Goal: Information Seeking & Learning: Learn about a topic

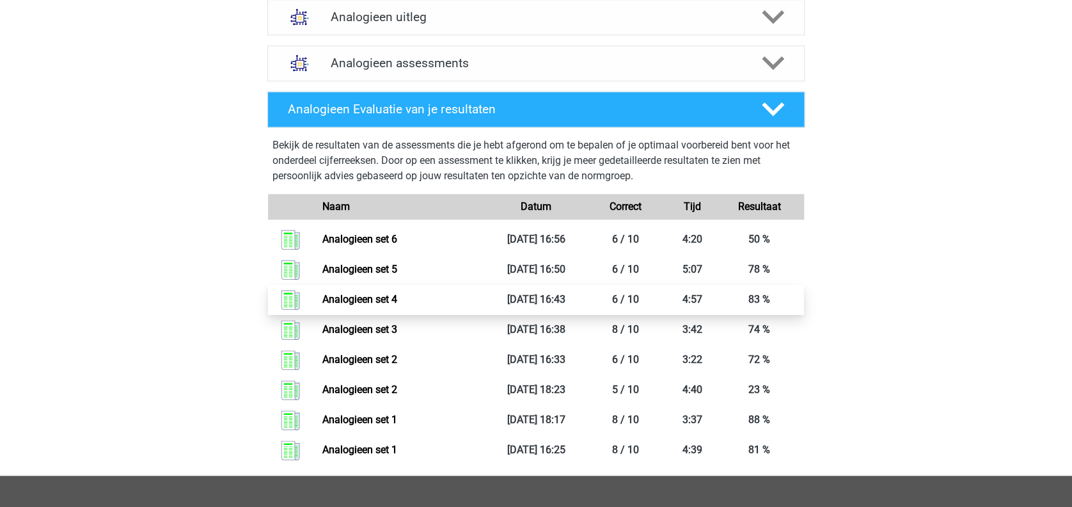
scroll to position [512, 0]
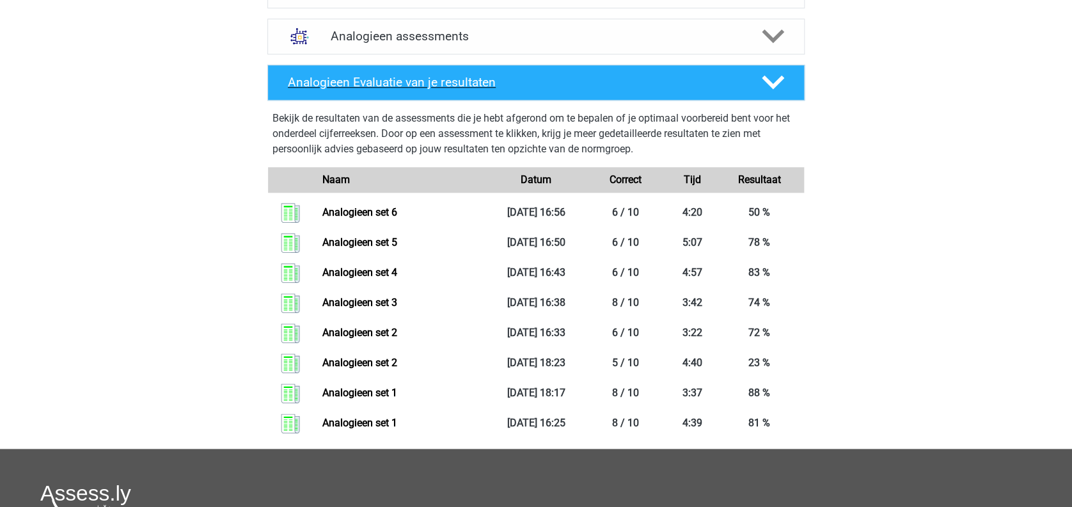
click at [763, 79] on polygon at bounding box center [773, 82] width 22 height 14
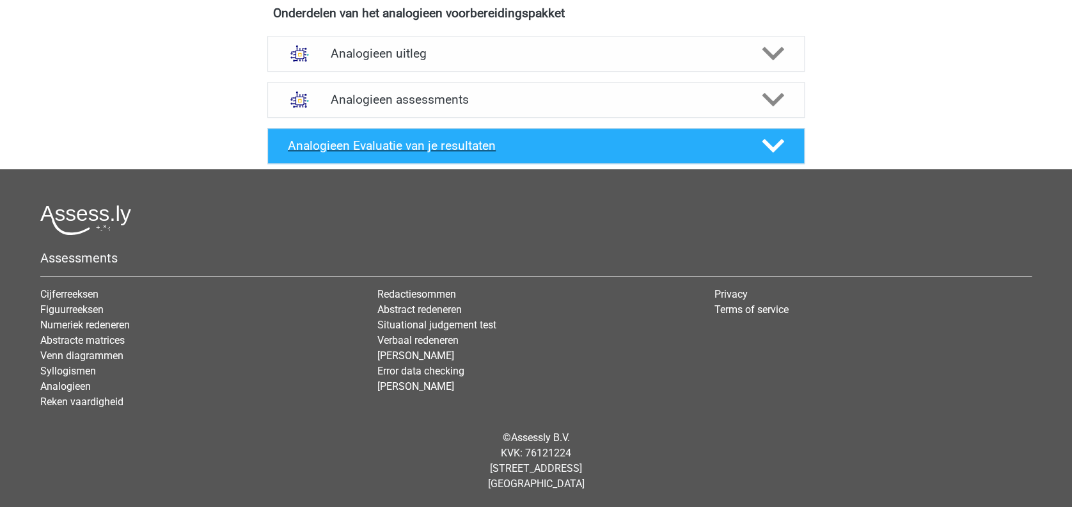
scroll to position [448, 0]
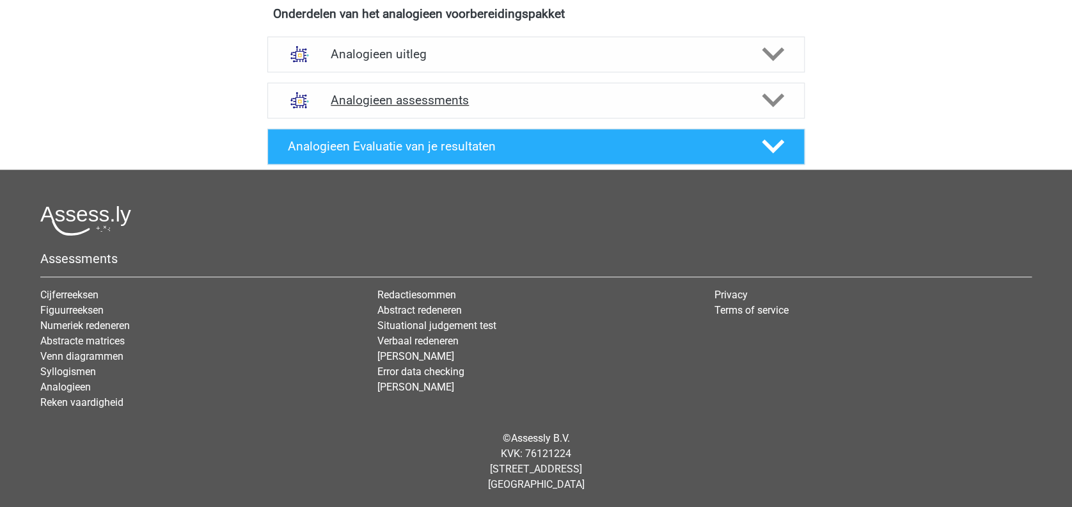
click at [773, 93] on icon at bounding box center [773, 100] width 22 height 22
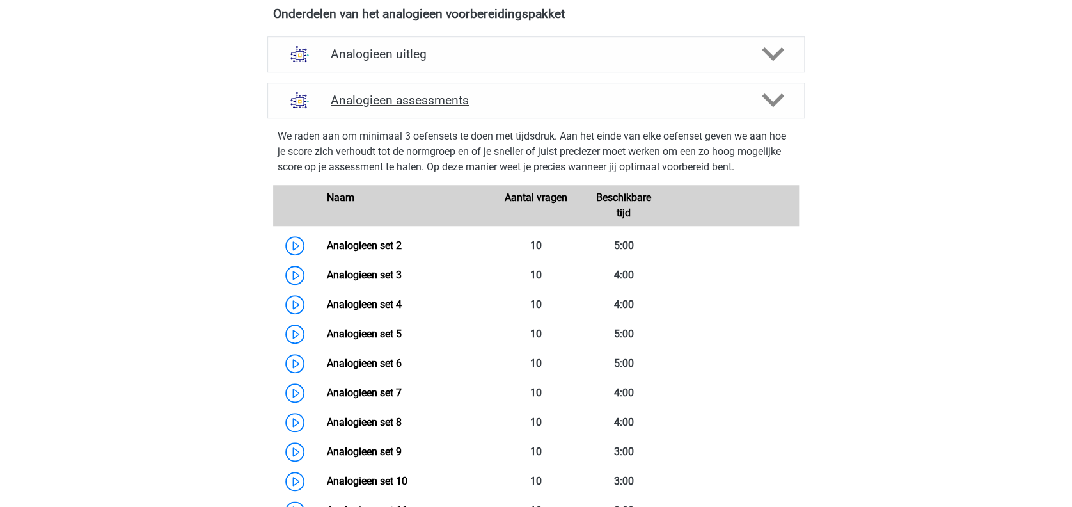
click at [773, 85] on div "Analogieen assessments" at bounding box center [535, 101] width 537 height 36
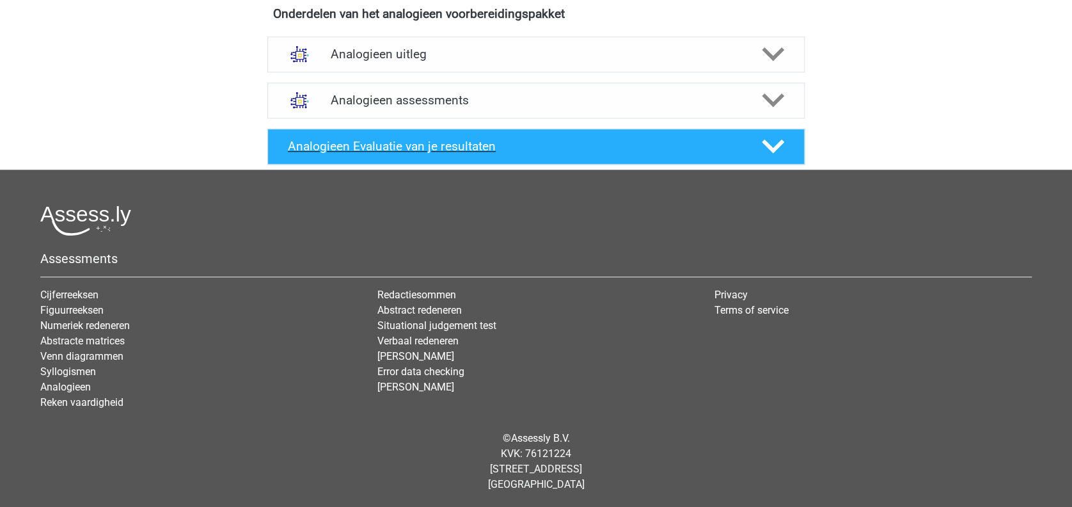
click at [771, 133] on div "Analogieen Evaluatie van je resultaten" at bounding box center [535, 147] width 537 height 36
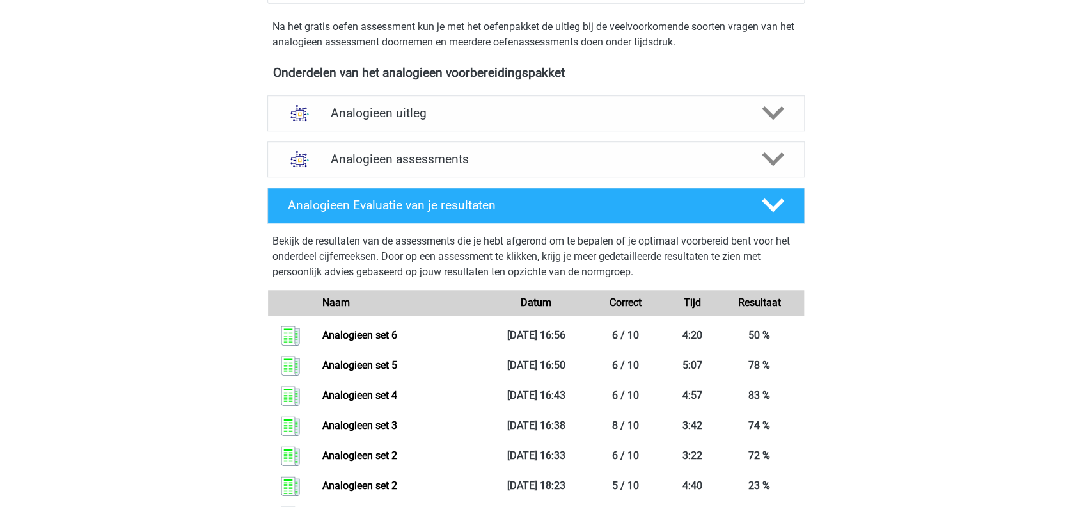
scroll to position [363, 0]
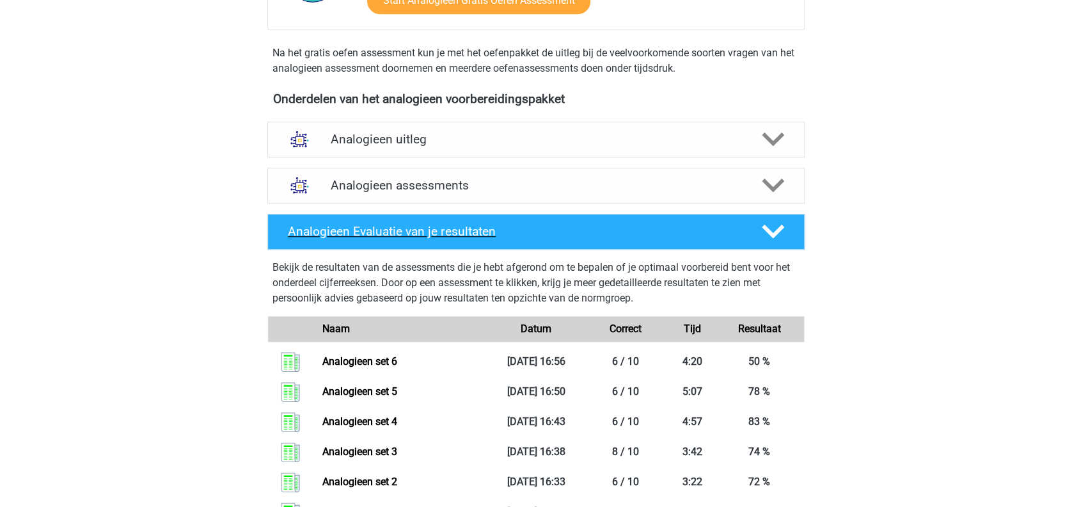
click at [775, 226] on icon at bounding box center [773, 231] width 22 height 22
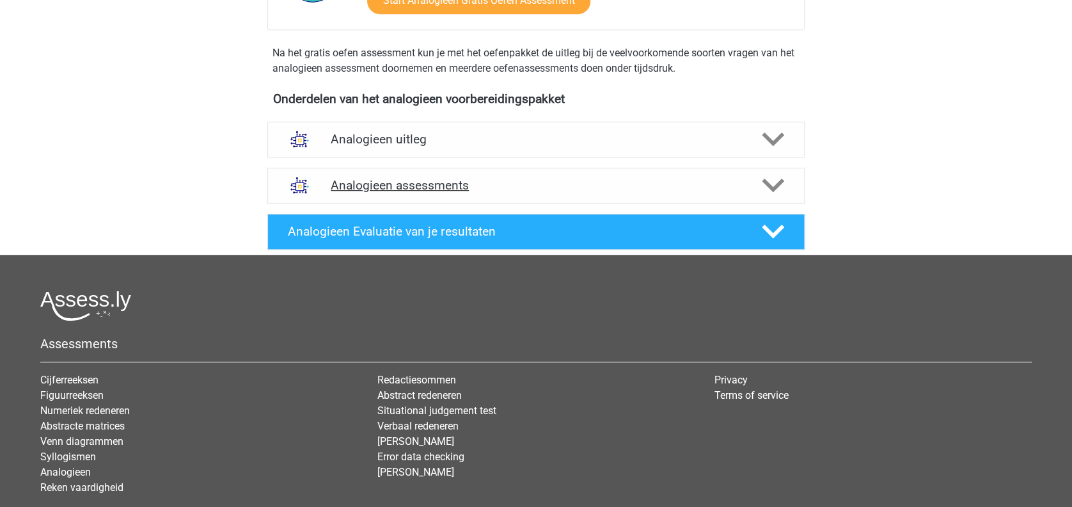
click at [784, 186] on icon at bounding box center [773, 185] width 22 height 22
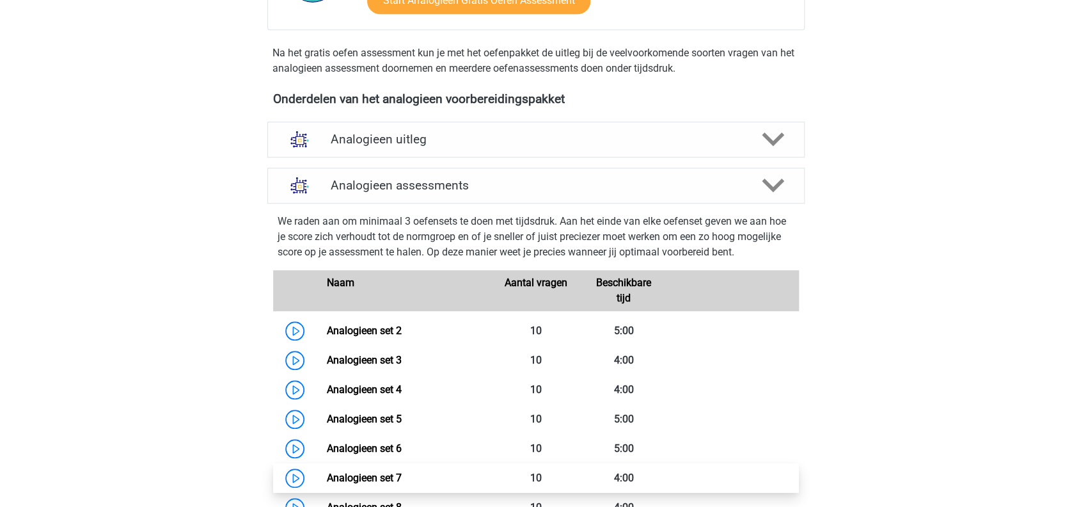
click at [389, 473] on link "Analogieen set 7" at bounding box center [363, 478] width 75 height 12
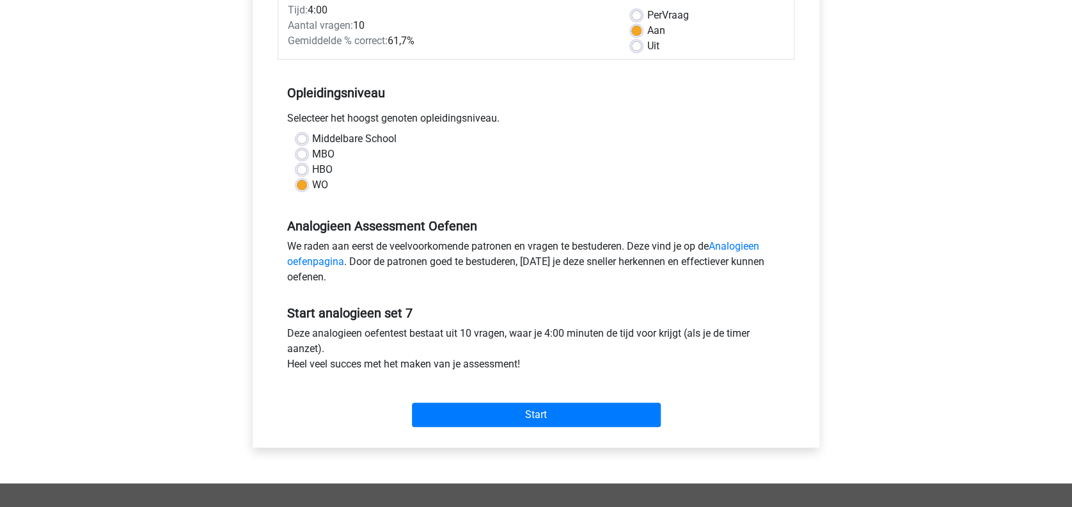
scroll to position [256, 0]
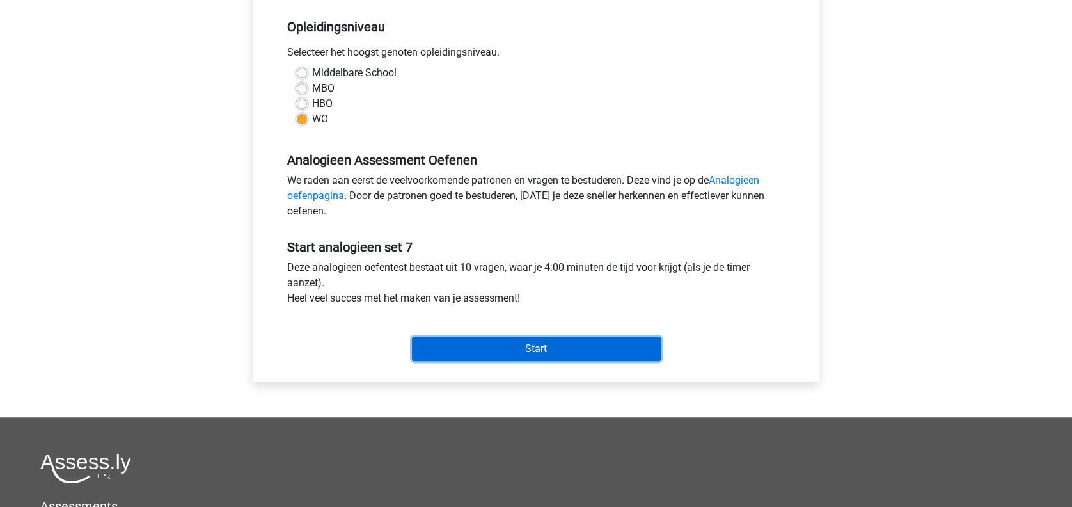
click at [563, 352] on input "Start" at bounding box center [536, 349] width 249 height 24
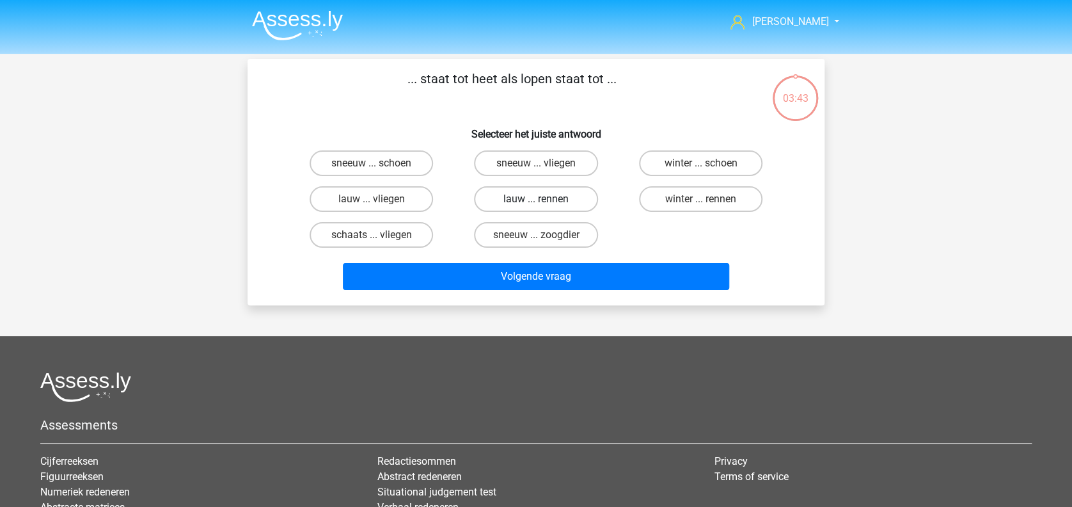
click at [511, 202] on label "lauw ... rennen" at bounding box center [535, 199] width 123 height 26
click at [536, 202] on input "lauw ... rennen" at bounding box center [540, 203] width 8 height 8
radio input "true"
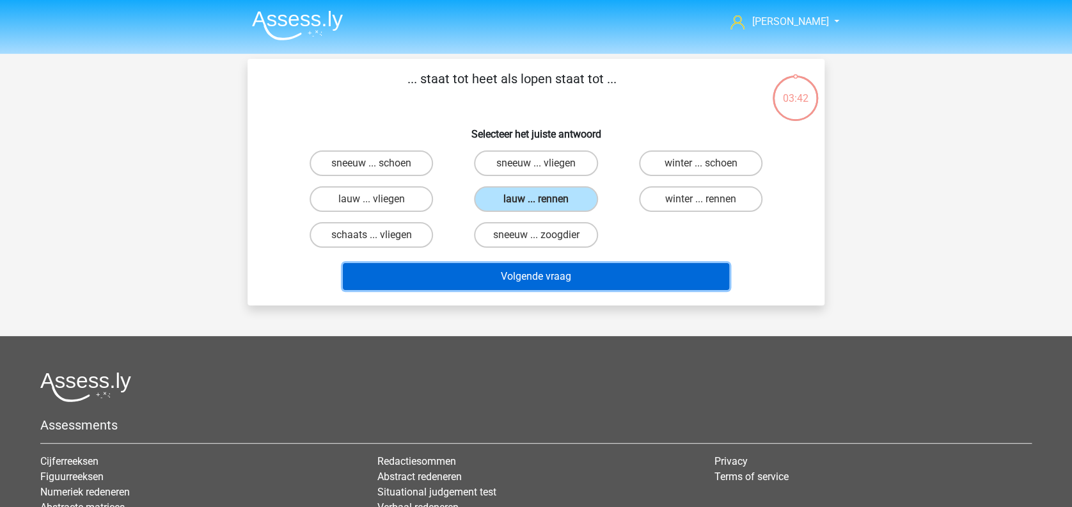
click at [518, 269] on button "Volgende vraag" at bounding box center [536, 276] width 387 height 27
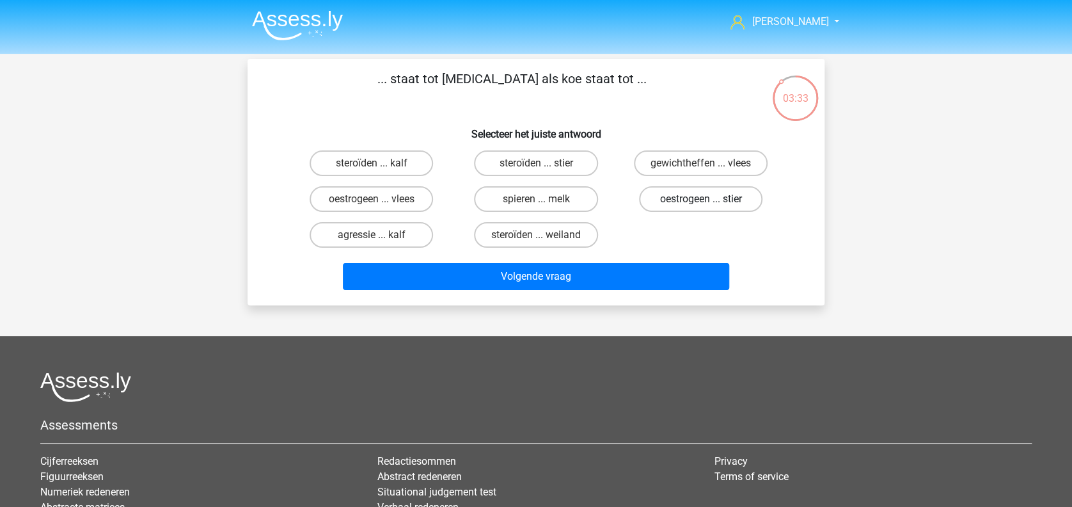
click at [667, 204] on label "oestrogeen ... stier" at bounding box center [700, 199] width 123 height 26
click at [701, 204] on input "oestrogeen ... stier" at bounding box center [705, 203] width 8 height 8
radio input "true"
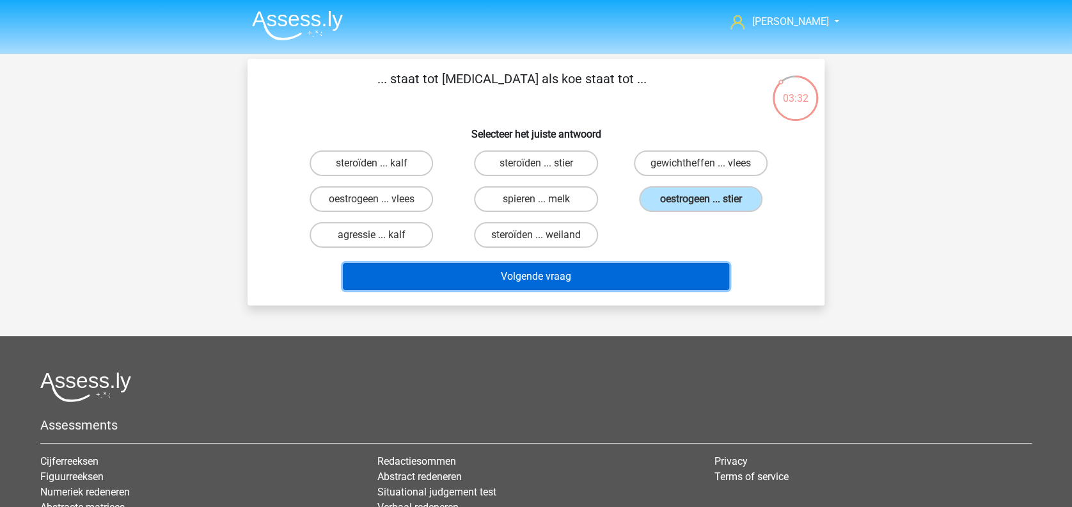
click at [646, 271] on button "Volgende vraag" at bounding box center [536, 276] width 387 height 27
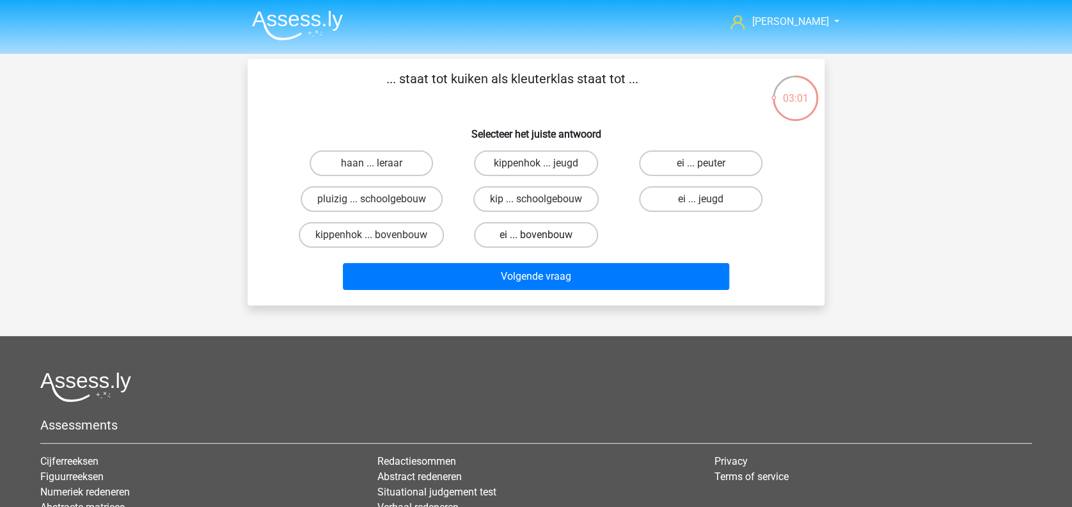
click at [543, 233] on label "ei ... bovenbouw" at bounding box center [535, 235] width 123 height 26
click at [543, 235] on input "ei ... bovenbouw" at bounding box center [540, 239] width 8 height 8
radio input "true"
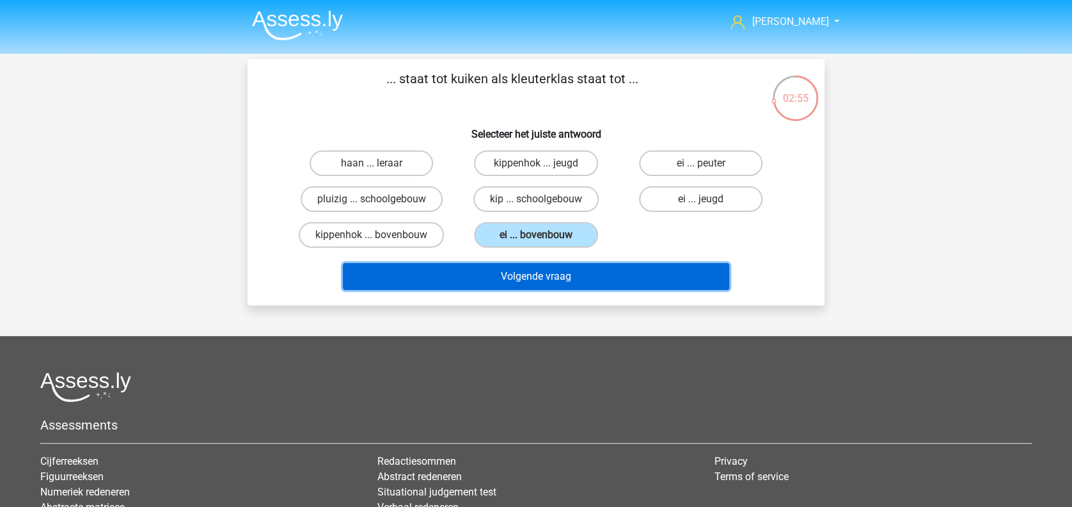
click at [537, 271] on button "Volgende vraag" at bounding box center [536, 276] width 387 height 27
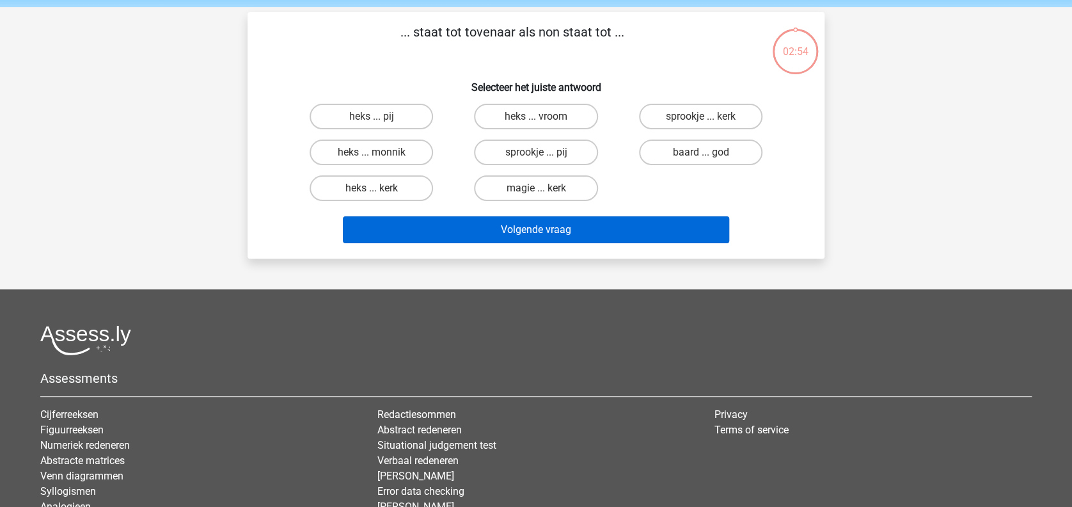
scroll to position [59, 0]
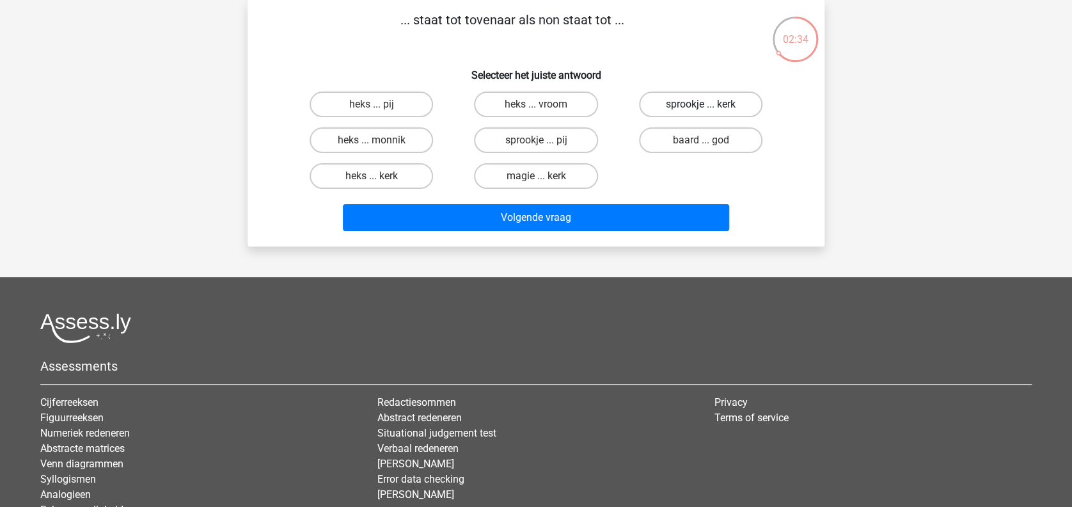
click at [668, 111] on label "sprookje ... kerk" at bounding box center [700, 104] width 123 height 26
click at [701, 111] on input "sprookje ... kerk" at bounding box center [705, 108] width 8 height 8
radio input "true"
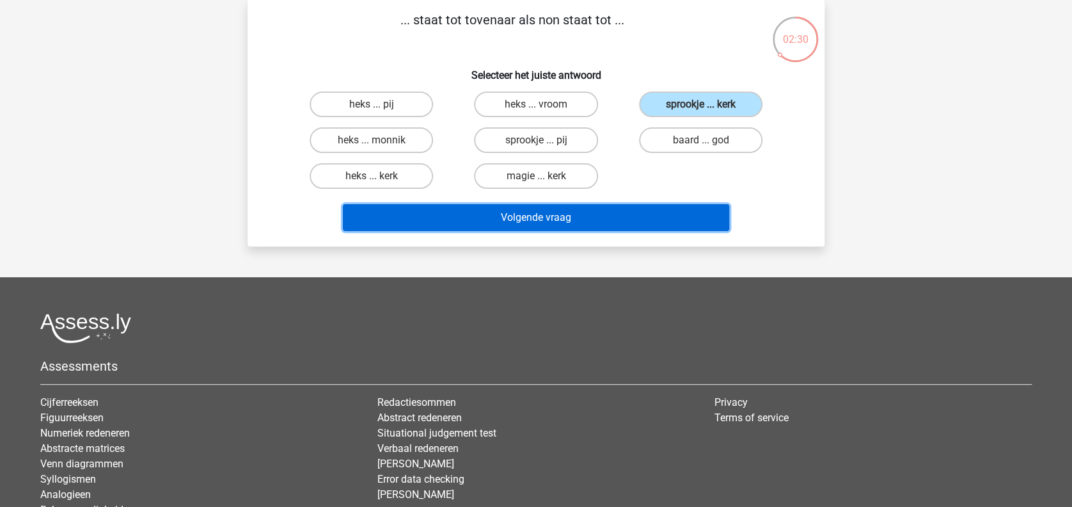
click at [586, 219] on button "Volgende vraag" at bounding box center [536, 217] width 387 height 27
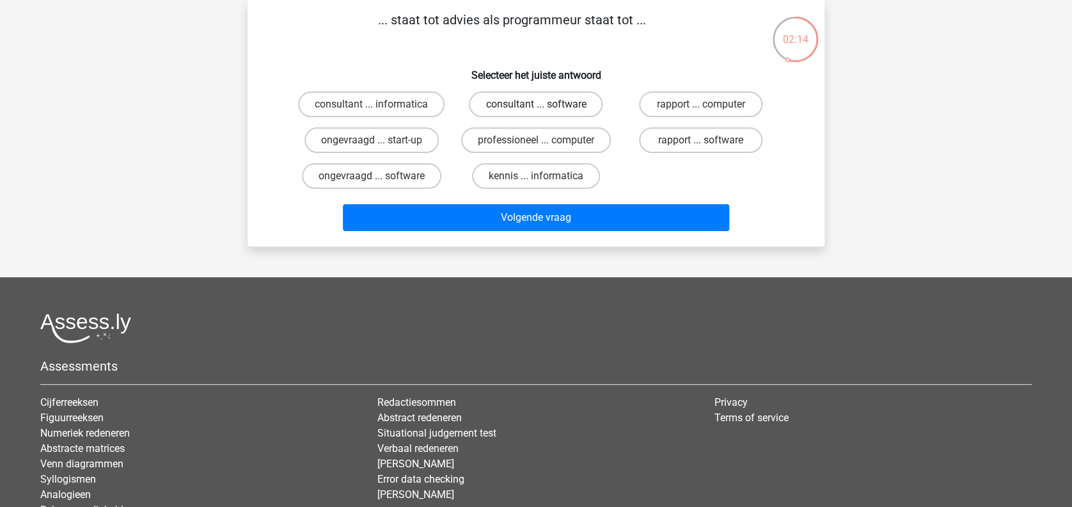
click at [518, 101] on label "consultant ... software" at bounding box center [536, 104] width 134 height 26
click at [536, 104] on input "consultant ... software" at bounding box center [540, 108] width 8 height 8
radio input "true"
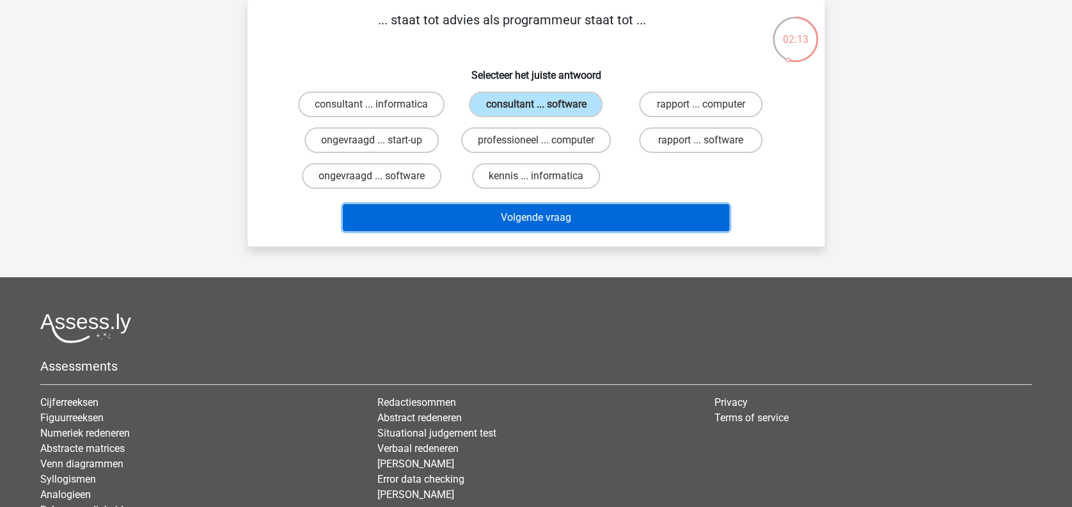
click at [587, 218] on button "Volgende vraag" at bounding box center [536, 217] width 387 height 27
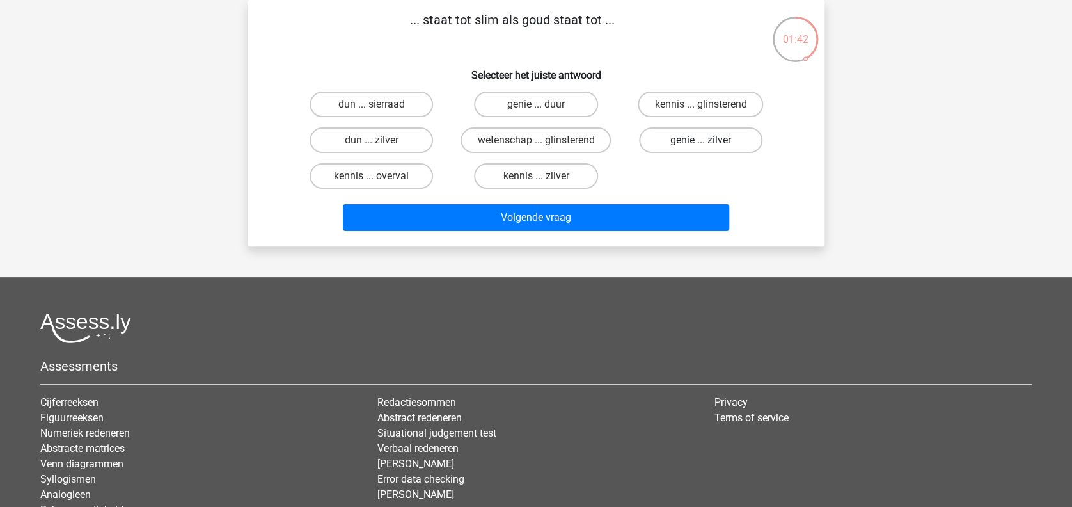
click at [746, 145] on label "genie ... zilver" at bounding box center [700, 140] width 123 height 26
click at [709, 145] on input "genie ... zilver" at bounding box center [705, 144] width 8 height 8
radio input "true"
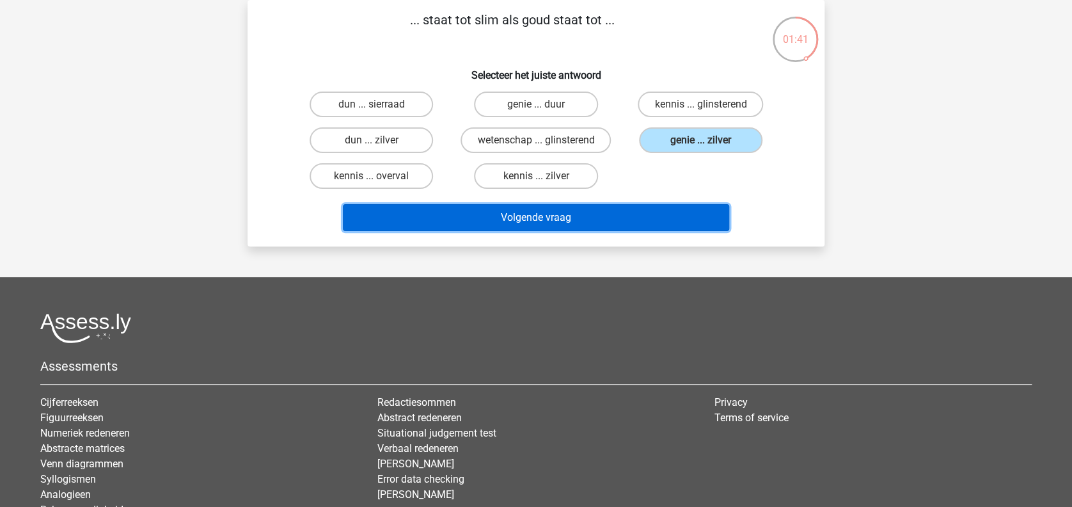
click at [621, 210] on button "Volgende vraag" at bounding box center [536, 217] width 387 height 27
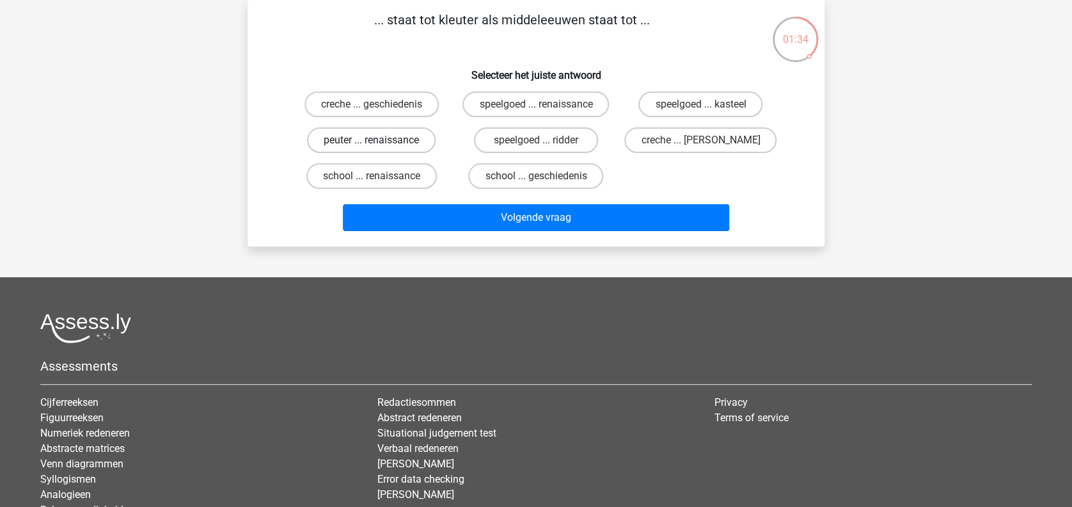
click at [409, 141] on label "peuter ... renaissance" at bounding box center [371, 140] width 129 height 26
click at [380, 141] on input "peuter ... renaissance" at bounding box center [376, 144] width 8 height 8
radio input "true"
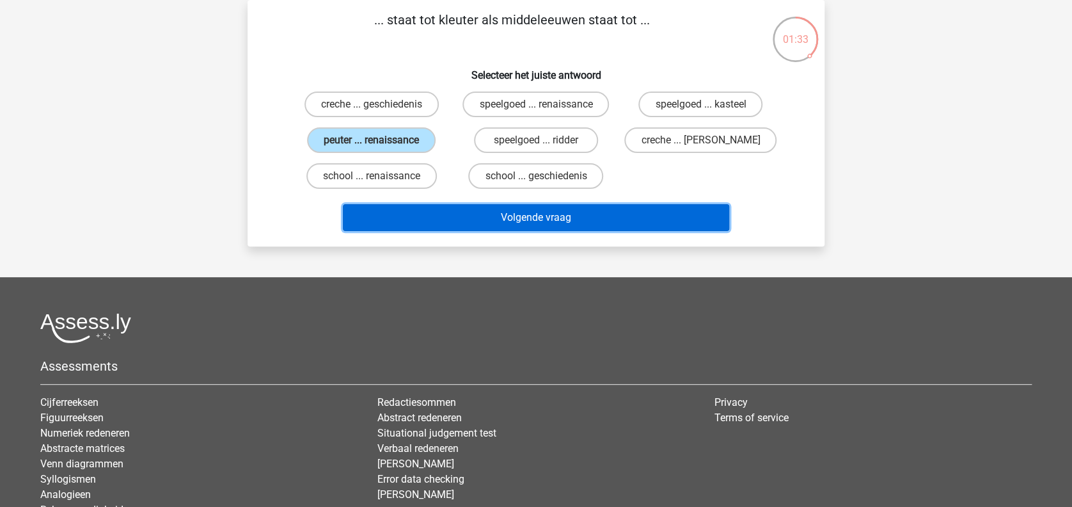
click at [472, 210] on button "Volgende vraag" at bounding box center [536, 217] width 387 height 27
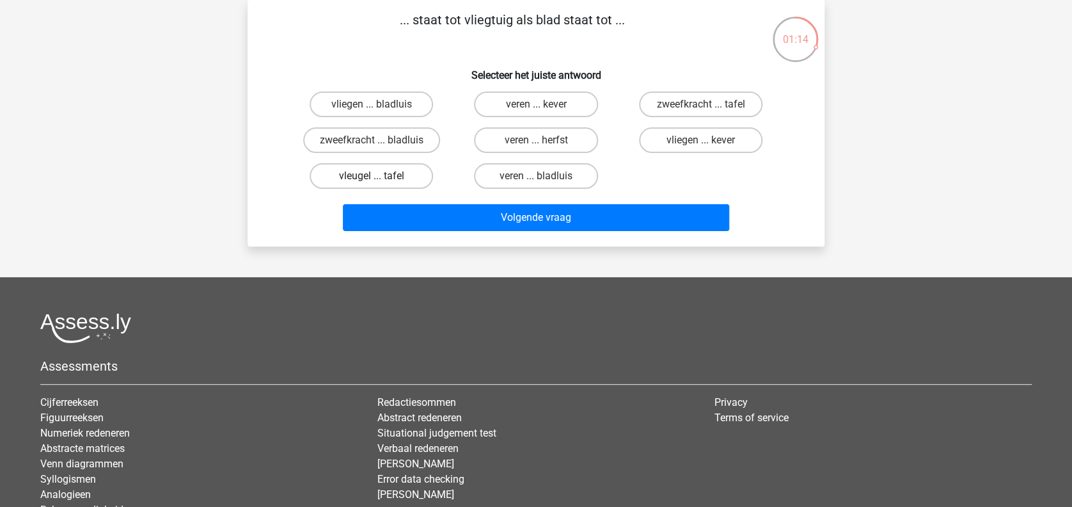
click at [412, 174] on label "vleugel ... tafel" at bounding box center [371, 176] width 123 height 26
click at [380, 176] on input "vleugel ... tafel" at bounding box center [376, 180] width 8 height 8
radio input "true"
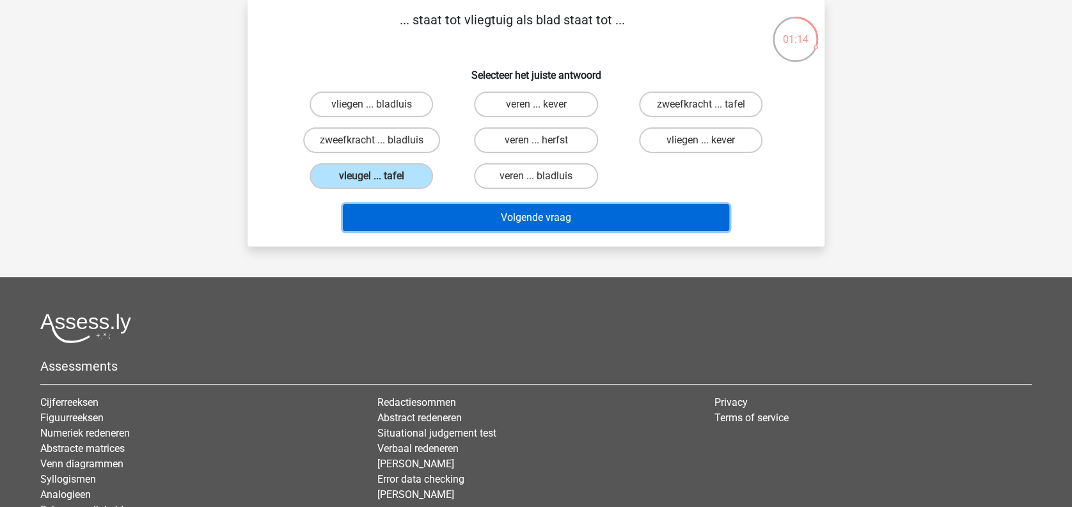
click at [454, 216] on button "Volgende vraag" at bounding box center [536, 217] width 387 height 27
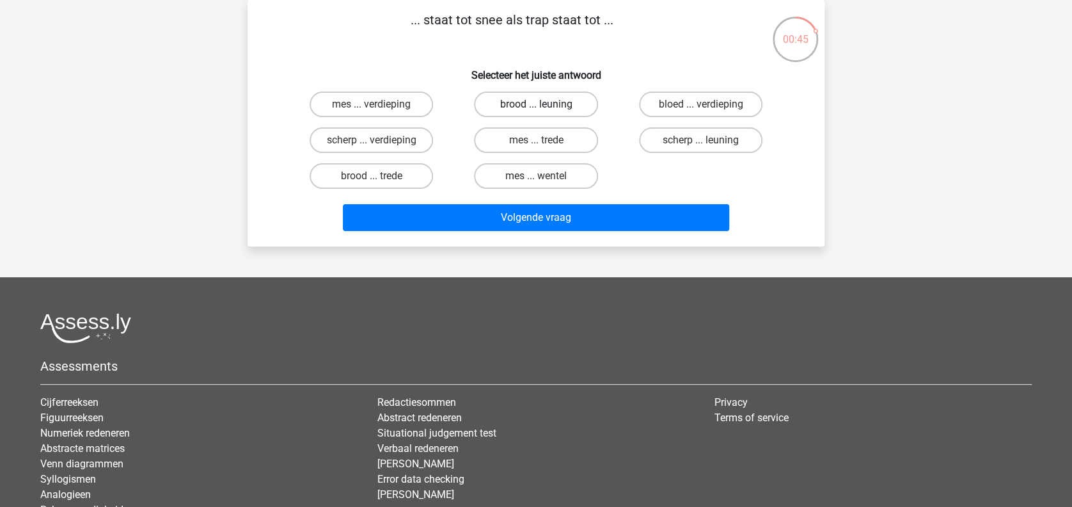
click at [561, 109] on label "brood ... leuning" at bounding box center [535, 104] width 123 height 26
click at [544, 109] on input "brood ... leuning" at bounding box center [540, 108] width 8 height 8
radio input "true"
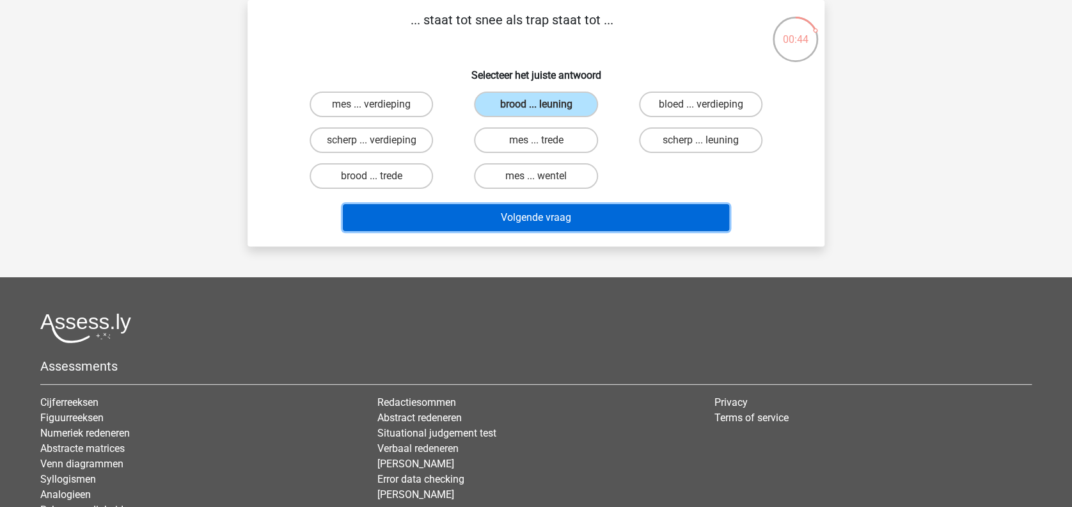
click at [542, 216] on button "Volgende vraag" at bounding box center [536, 217] width 387 height 27
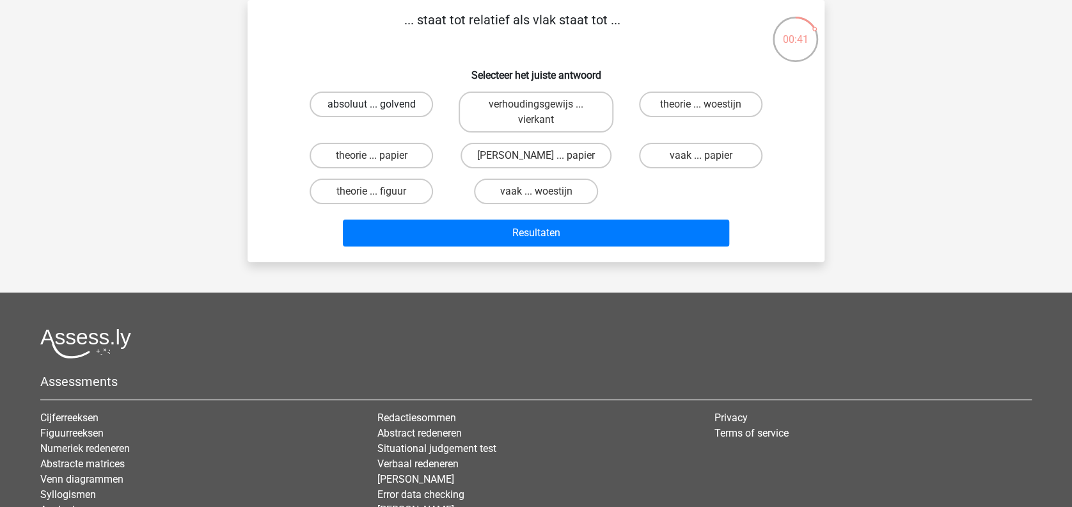
click at [401, 105] on label "absoluut ... golvend" at bounding box center [371, 104] width 123 height 26
click at [380, 105] on input "absoluut ... golvend" at bounding box center [376, 108] width 8 height 8
radio input "true"
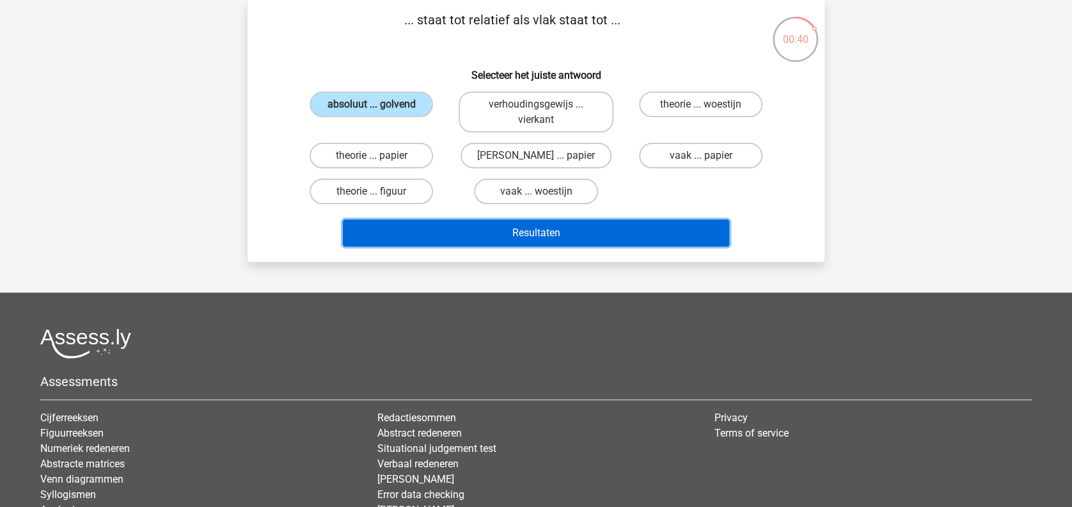
click at [484, 225] on button "Resultaten" at bounding box center [536, 232] width 387 height 27
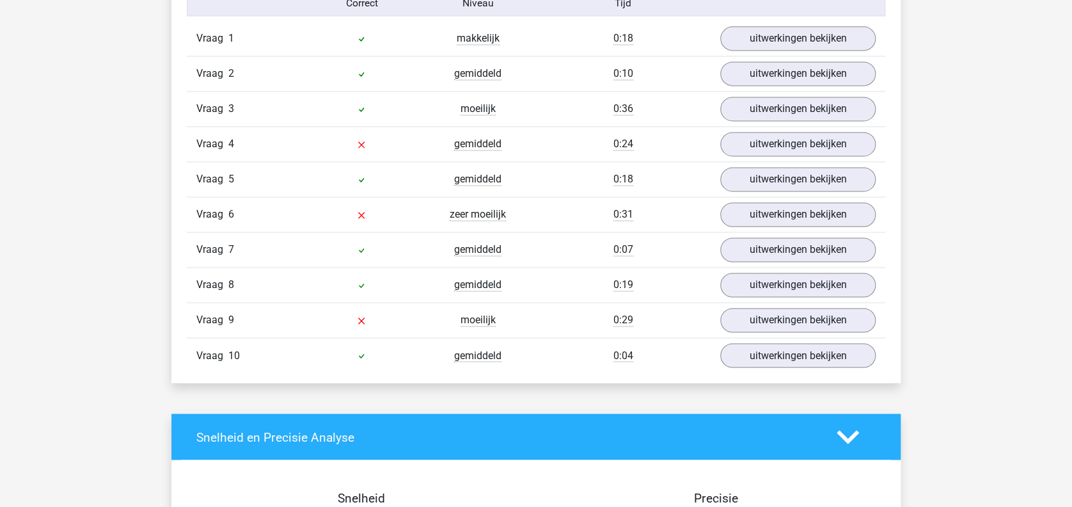
scroll to position [853, 0]
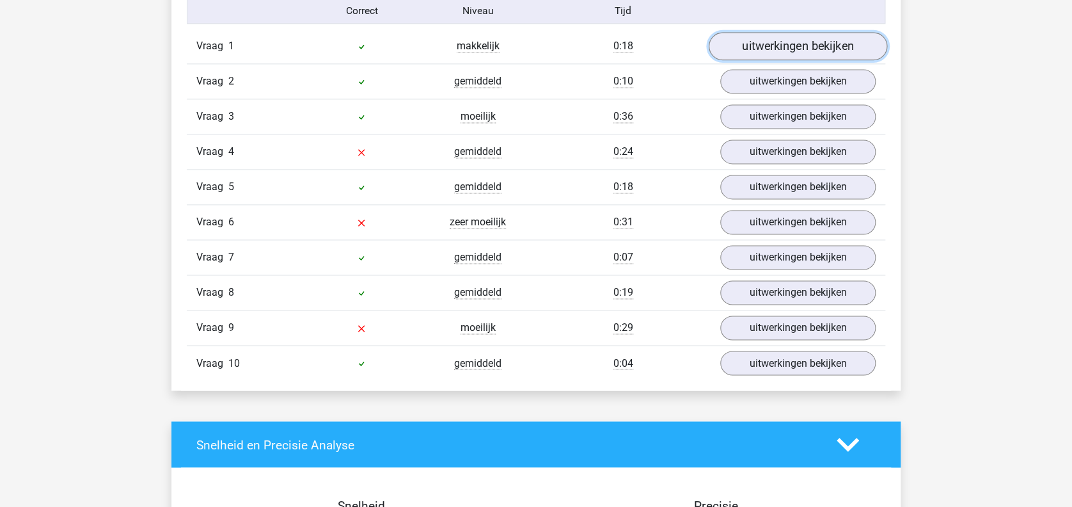
click at [749, 48] on link "uitwerkingen bekijken" at bounding box center [798, 47] width 179 height 28
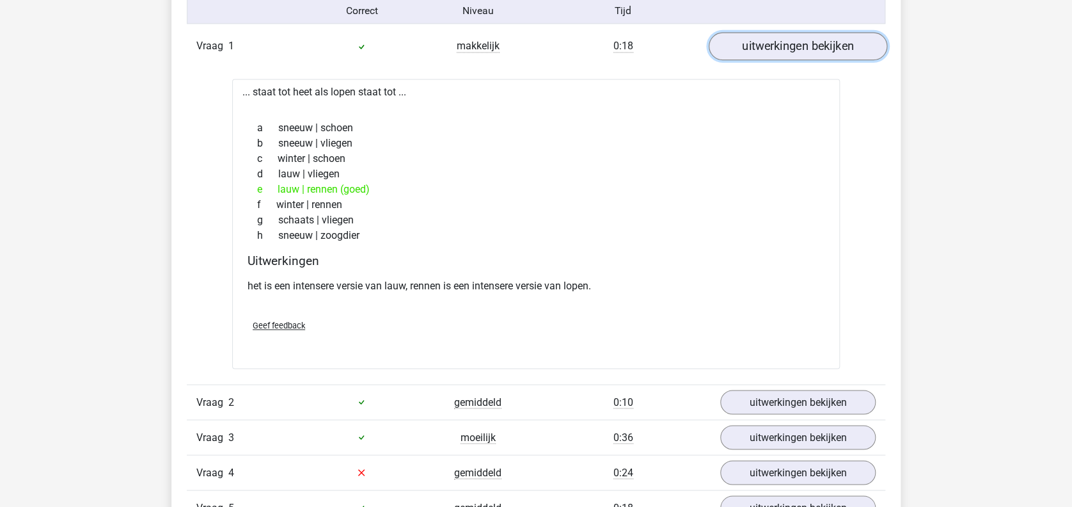
click at [749, 49] on link "uitwerkingen bekijken" at bounding box center [798, 47] width 179 height 28
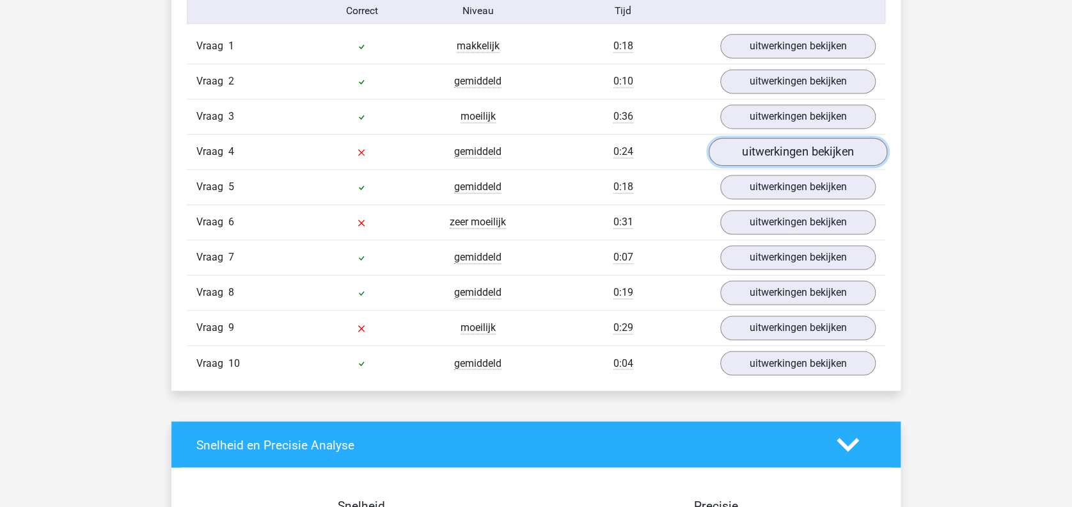
click at [754, 152] on link "uitwerkingen bekijken" at bounding box center [798, 152] width 179 height 28
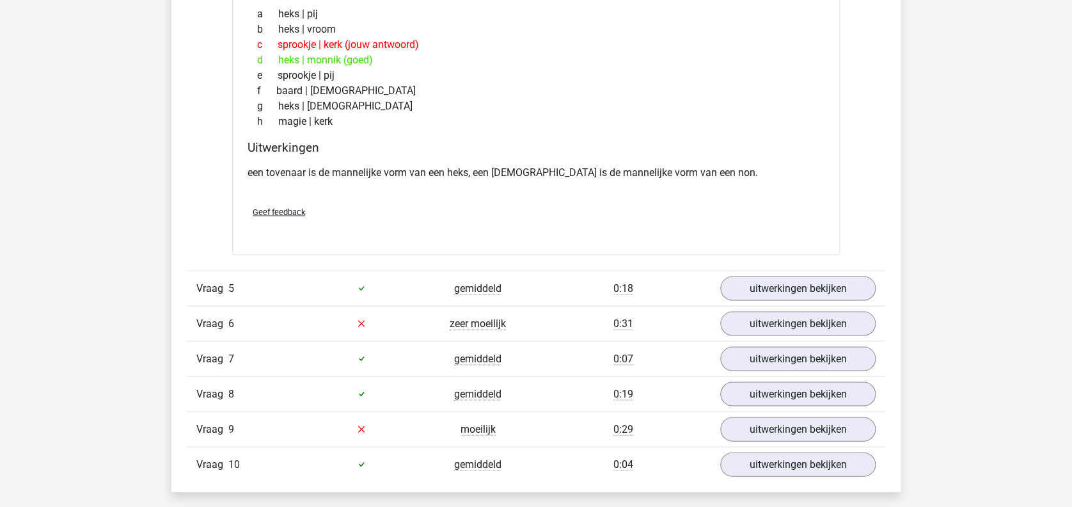
scroll to position [1109, 0]
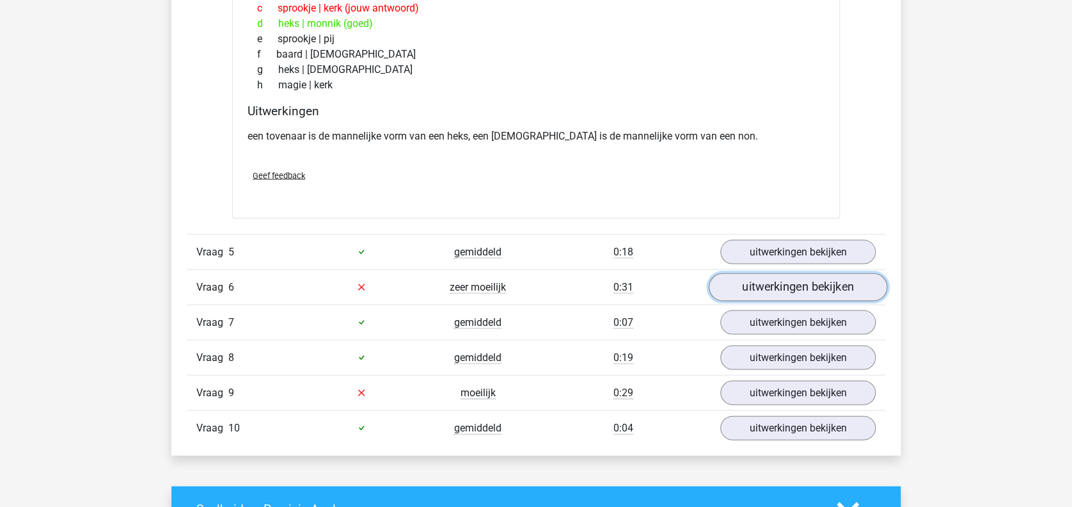
click at [772, 286] on link "uitwerkingen bekijken" at bounding box center [798, 287] width 179 height 28
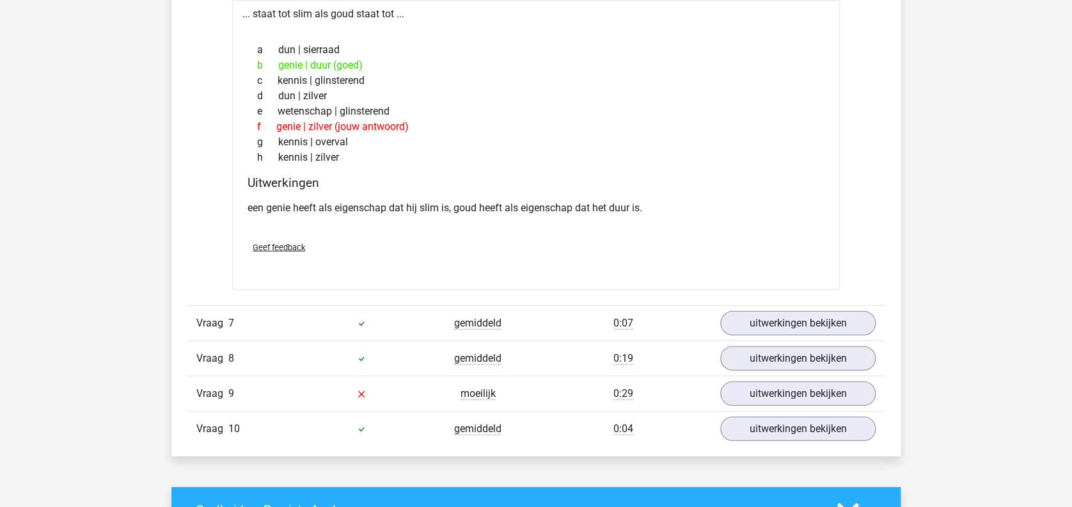
scroll to position [1450, 0]
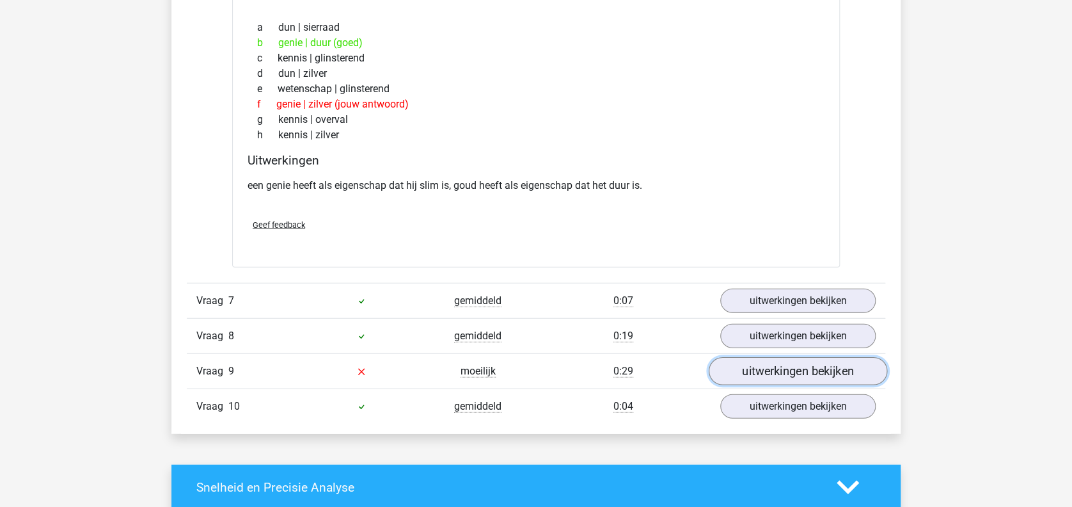
click at [768, 362] on link "uitwerkingen bekijken" at bounding box center [798, 371] width 179 height 28
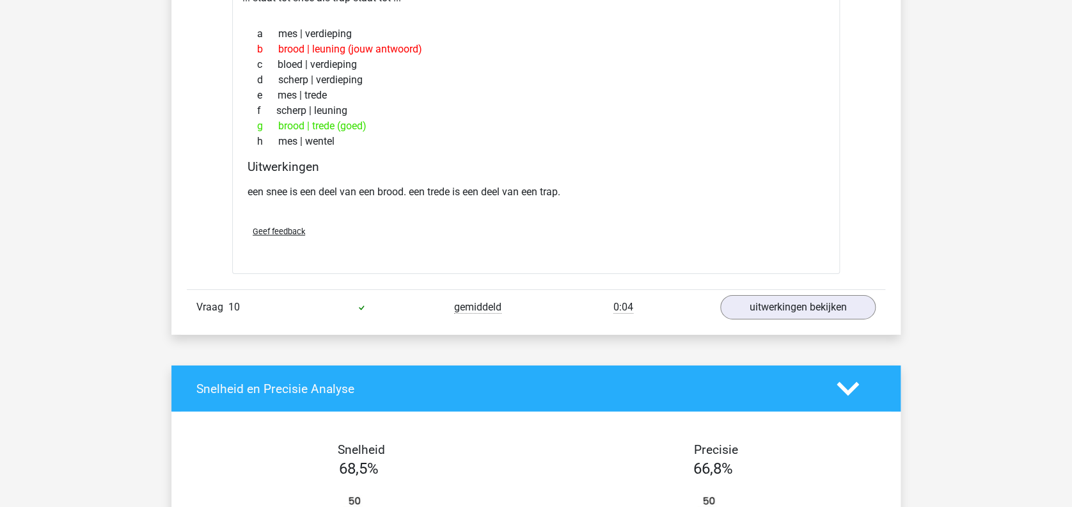
scroll to position [1877, 0]
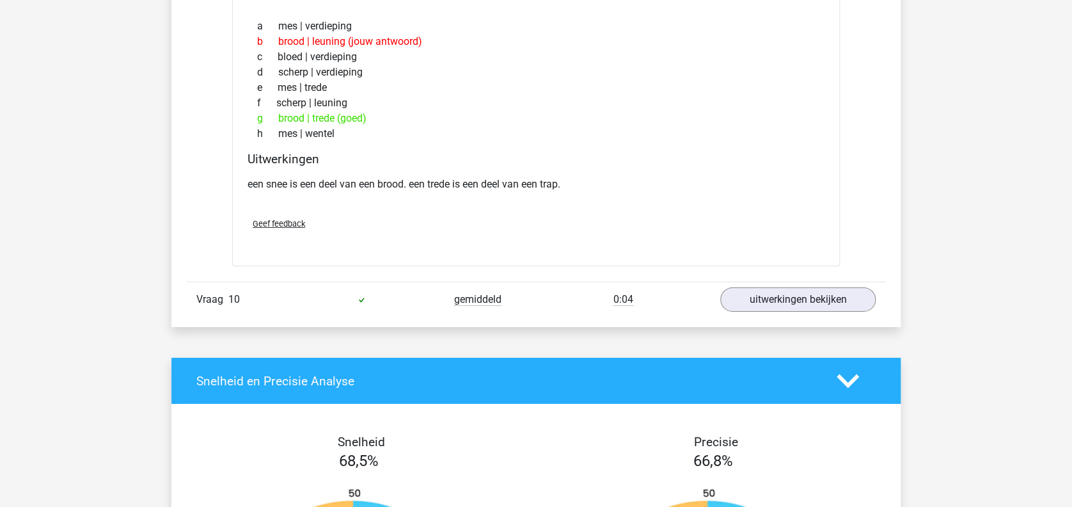
click at [857, 376] on icon at bounding box center [848, 381] width 22 height 22
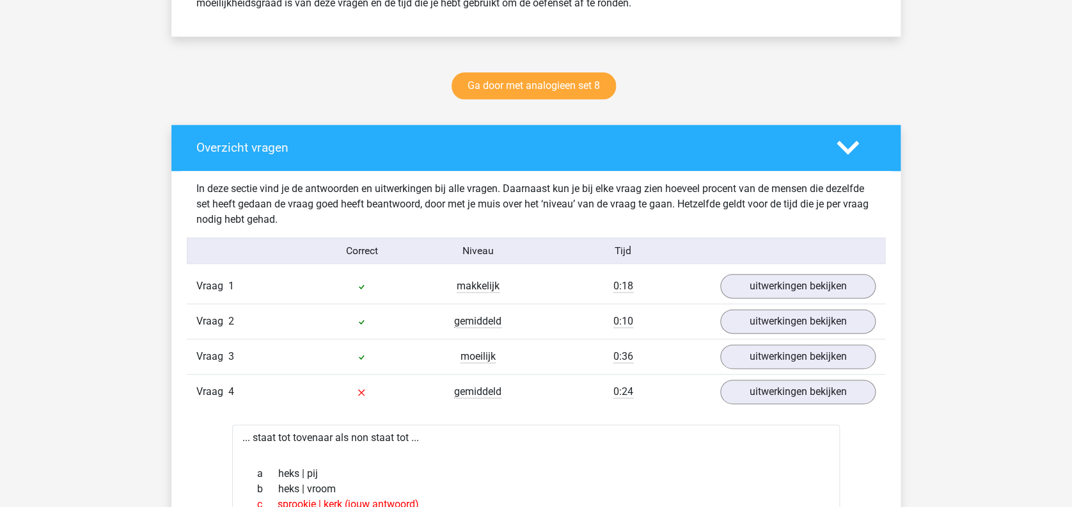
scroll to position [512, 0]
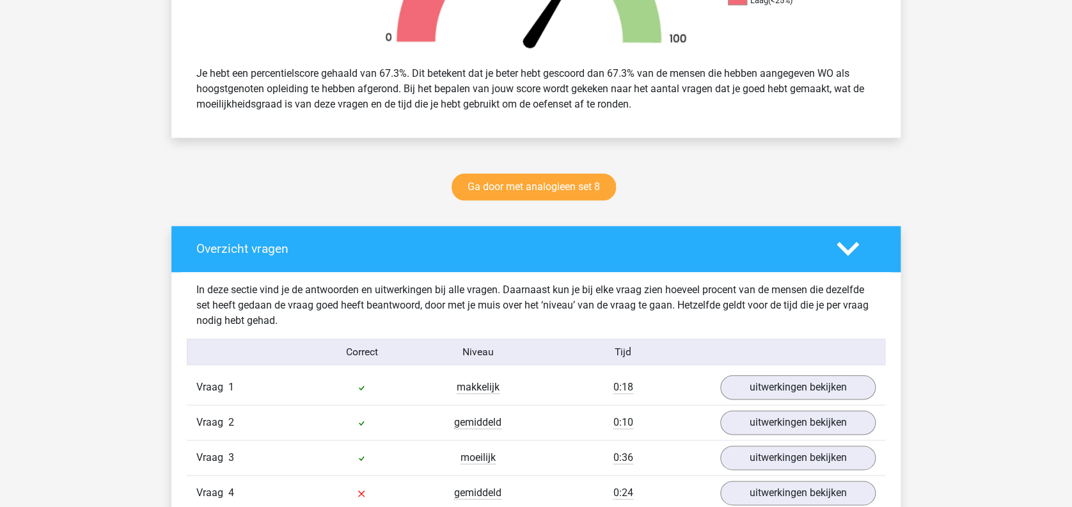
click at [846, 242] on icon at bounding box center [848, 248] width 22 height 22
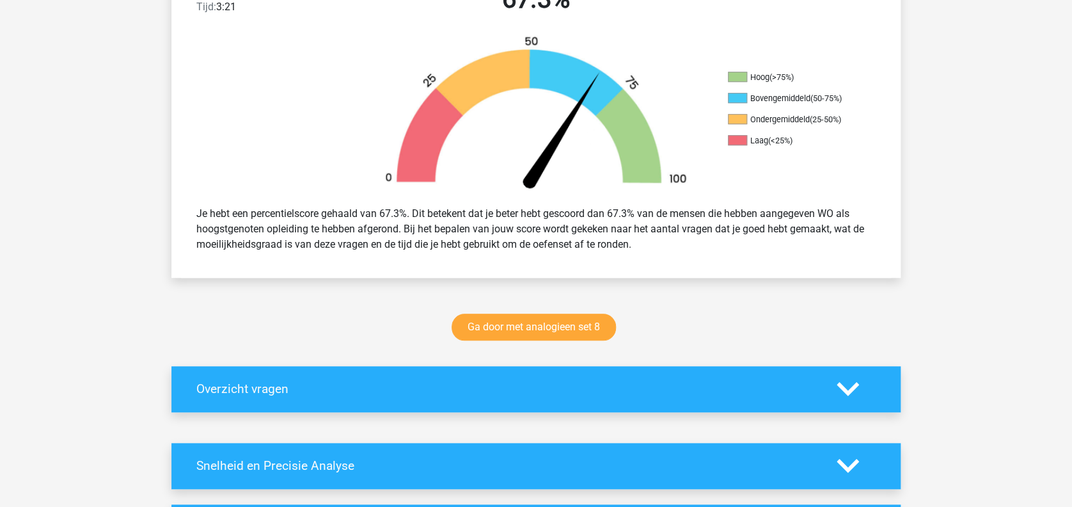
scroll to position [170, 0]
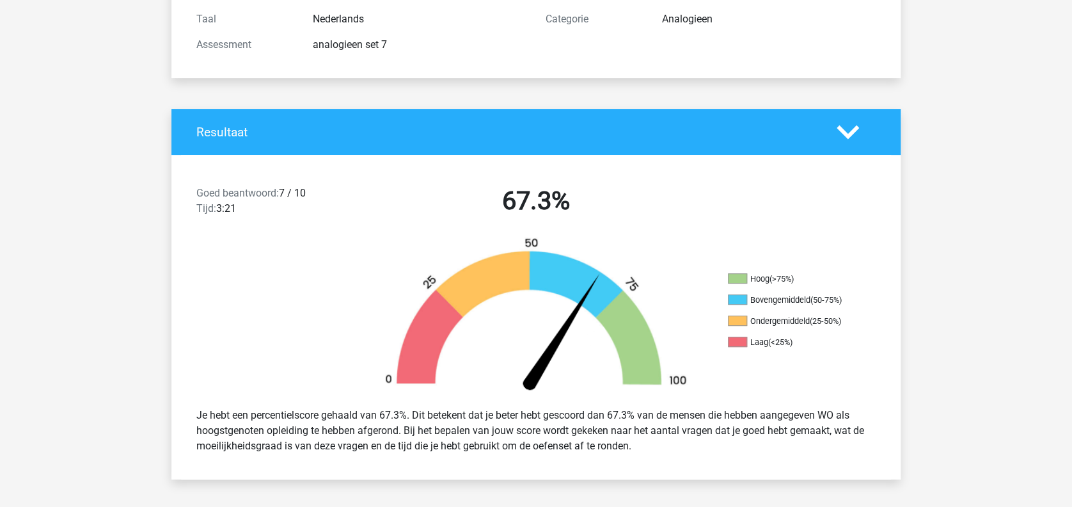
click at [829, 139] on div at bounding box center [856, 132] width 58 height 22
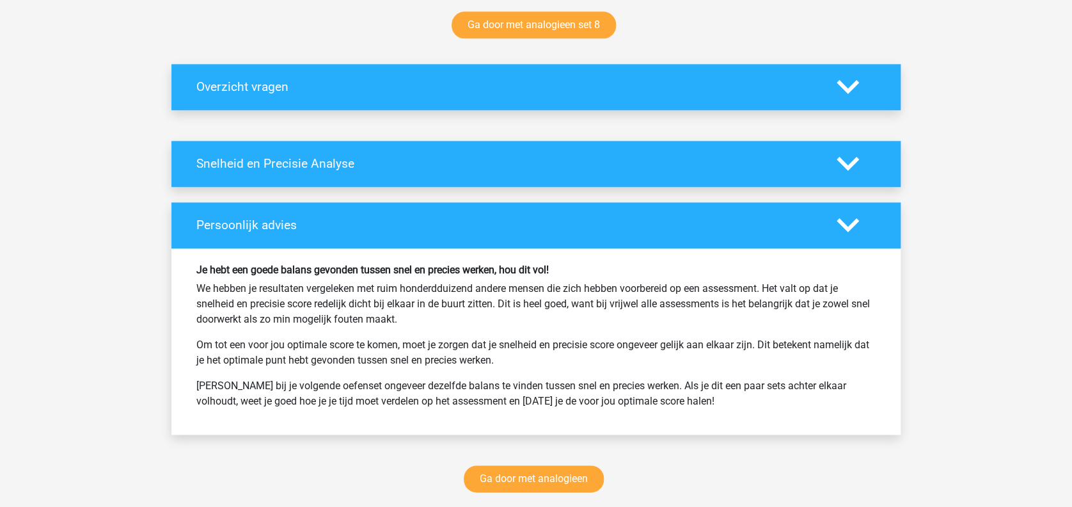
scroll to position [682, 0]
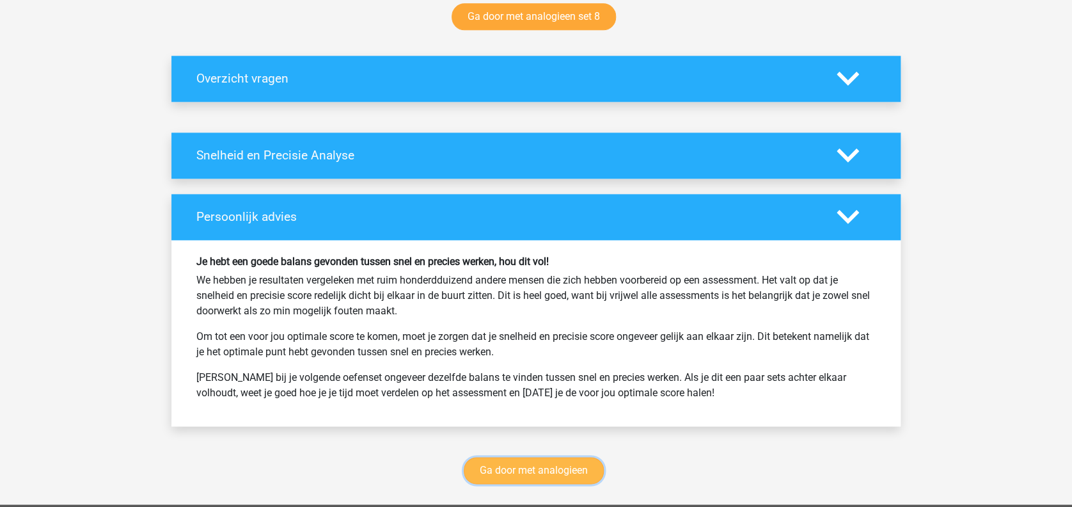
click at [571, 464] on link "Ga door met analogieen" at bounding box center [534, 470] width 140 height 27
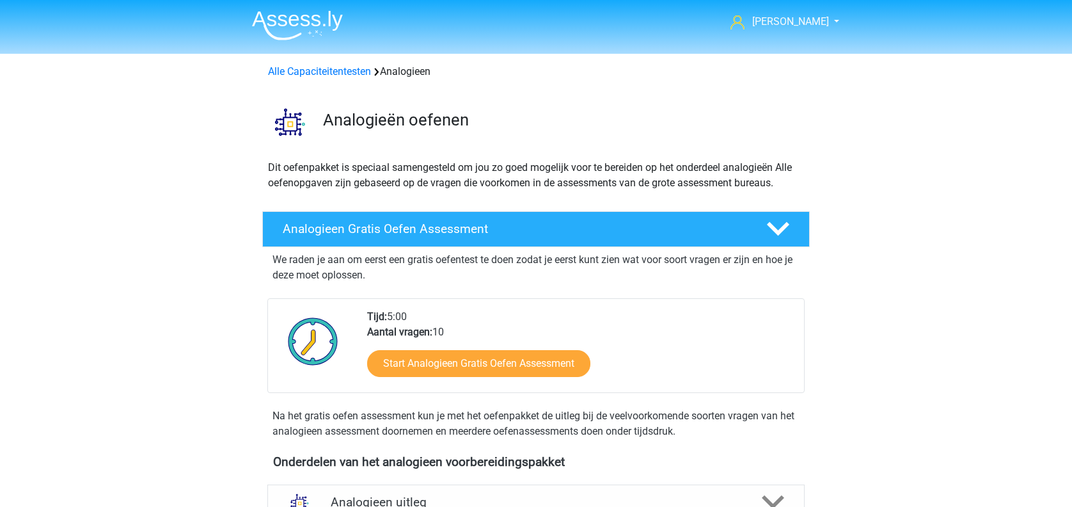
scroll to position [525, 0]
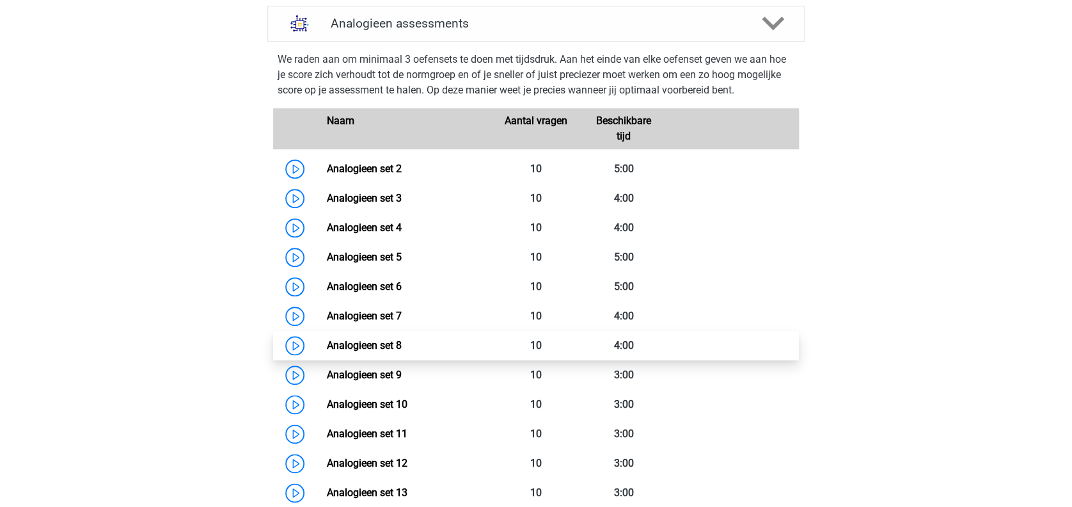
click at [401, 340] on link "Analogieen set 8" at bounding box center [363, 345] width 75 height 12
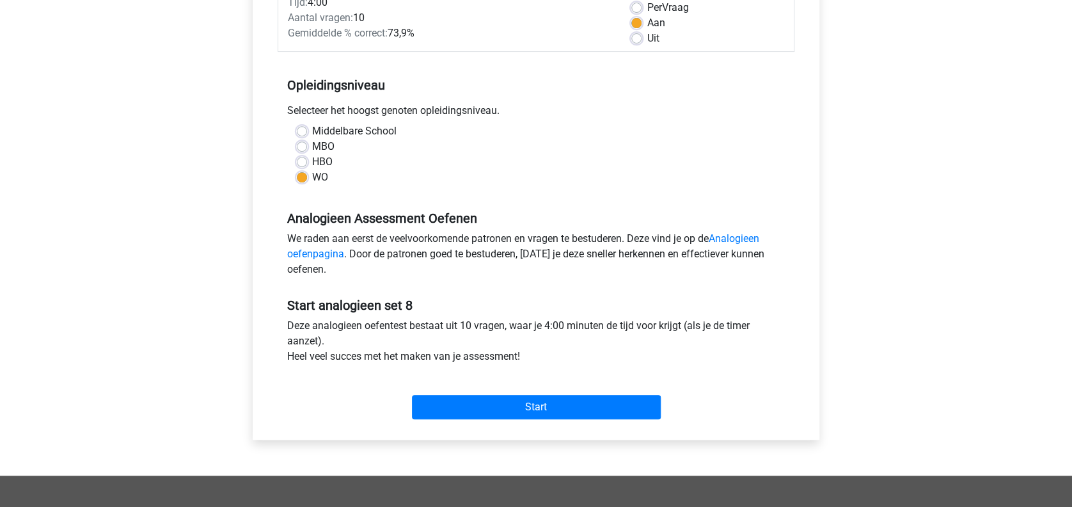
scroll to position [341, 0]
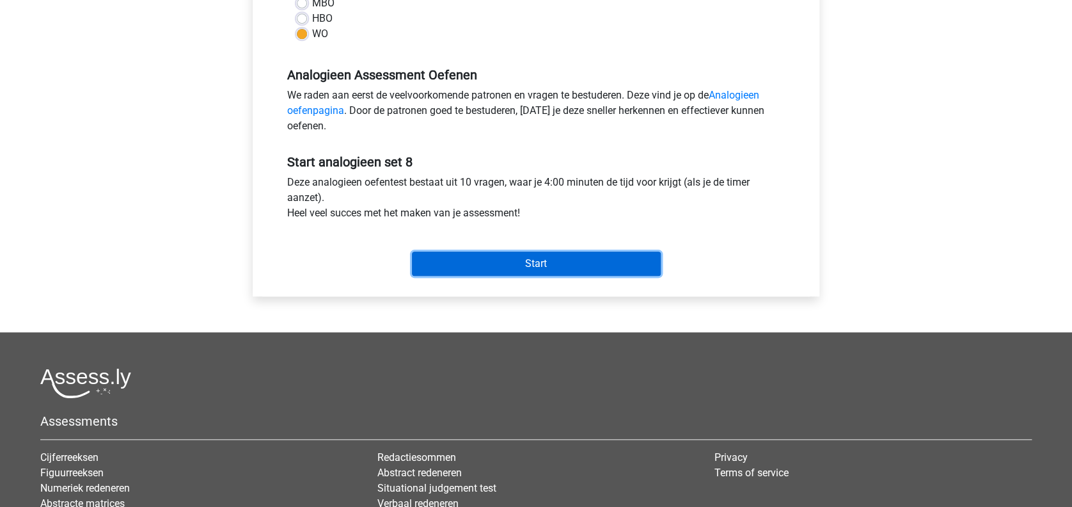
click at [534, 266] on input "Start" at bounding box center [536, 263] width 249 height 24
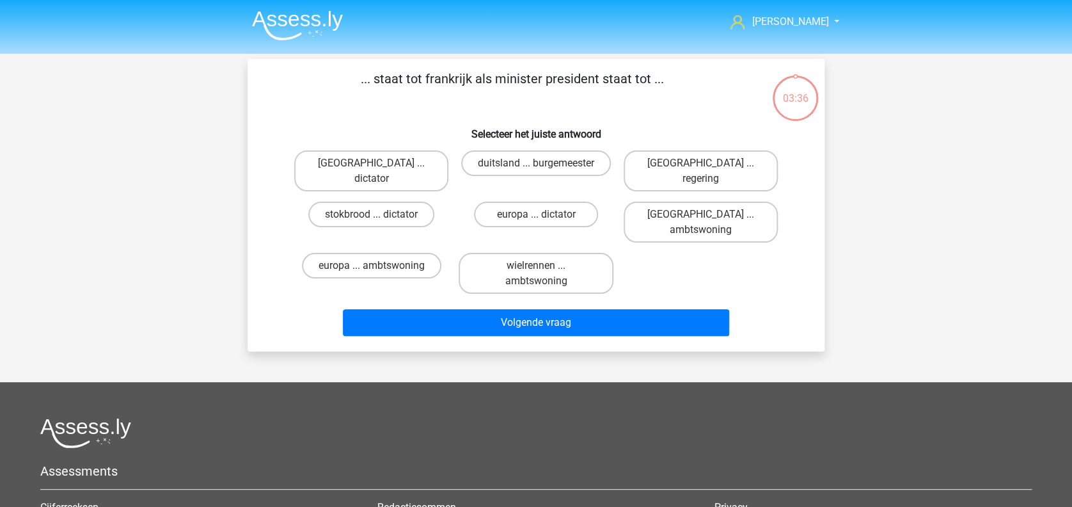
click at [703, 164] on input "[GEOGRAPHIC_DATA] ... regering" at bounding box center [705, 167] width 8 height 8
radio input "true"
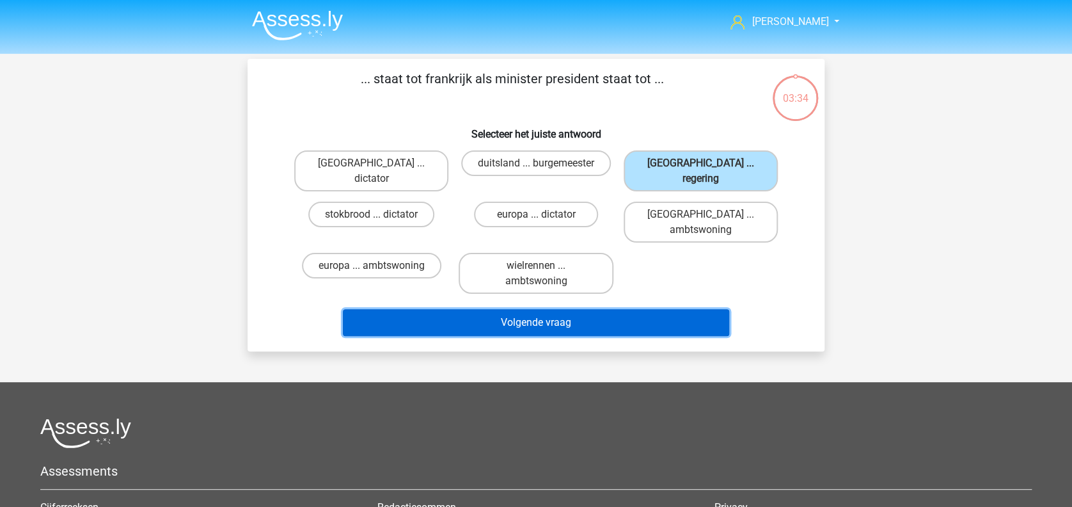
click at [558, 309] on button "Volgende vraag" at bounding box center [536, 322] width 387 height 27
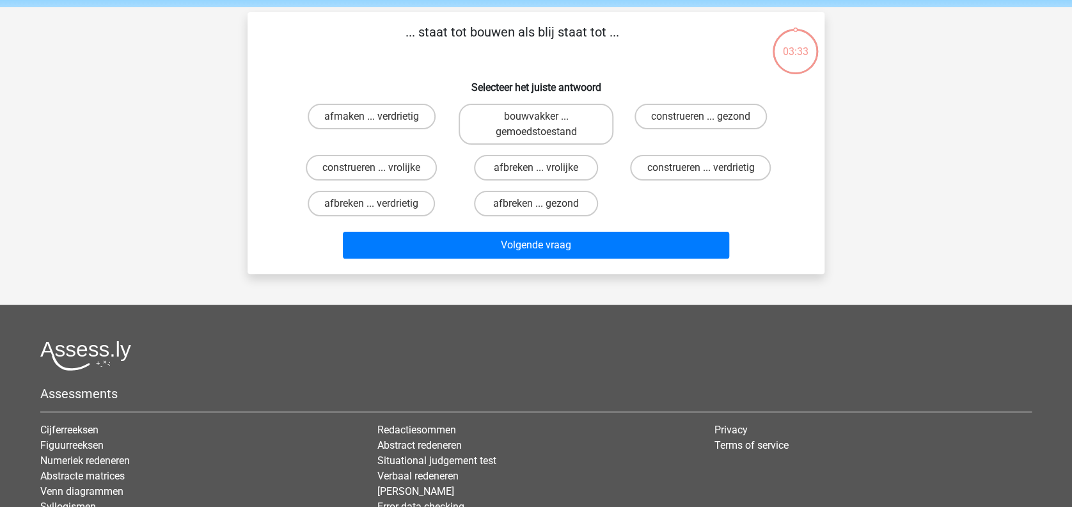
scroll to position [59, 0]
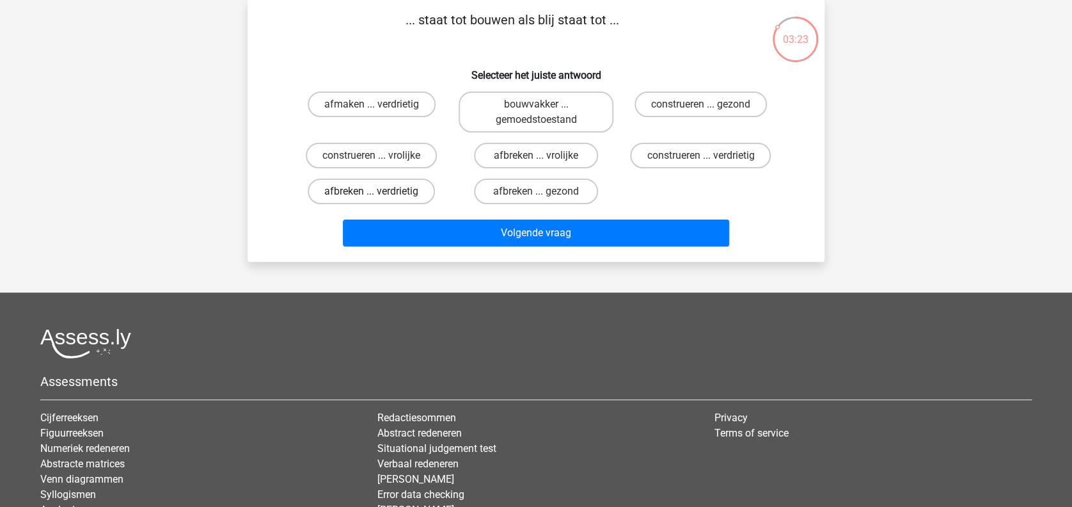
click at [392, 197] on label "afbreken ... verdrietig" at bounding box center [371, 192] width 127 height 26
click at [380, 197] on input "afbreken ... verdrietig" at bounding box center [376, 195] width 8 height 8
radio input "true"
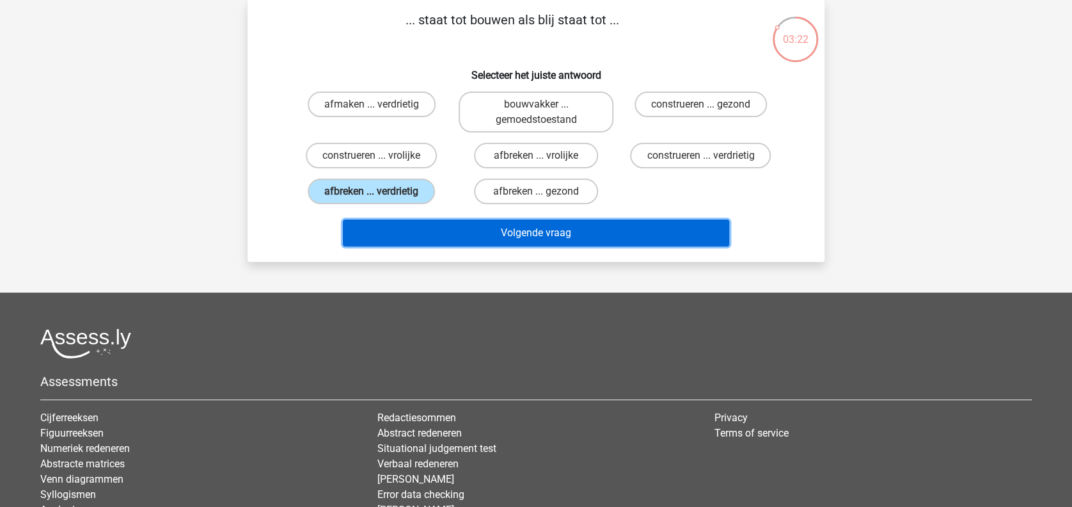
click at [532, 231] on button "Volgende vraag" at bounding box center [536, 232] width 387 height 27
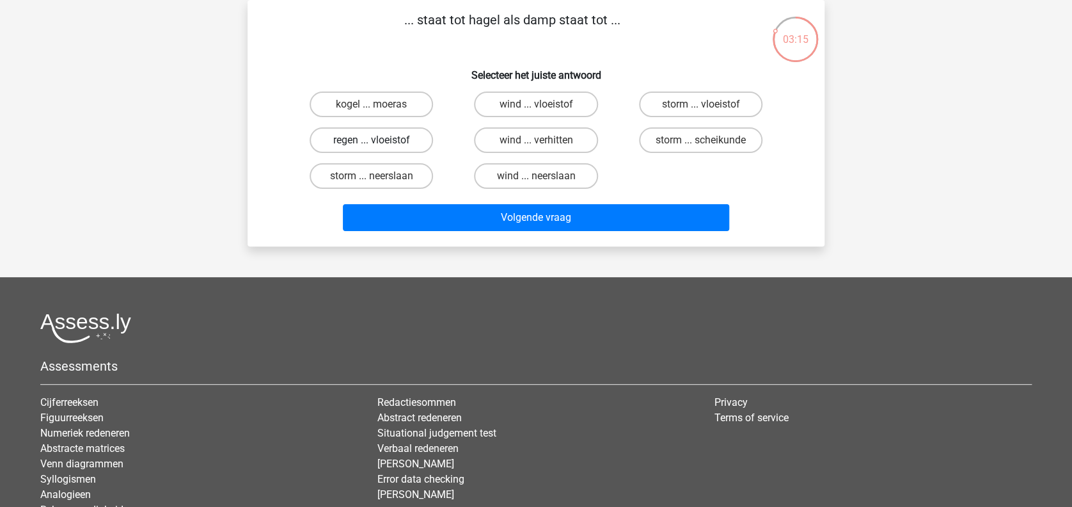
click at [409, 145] on label "regen ... vloeistof" at bounding box center [371, 140] width 123 height 26
click at [380, 145] on input "regen ... vloeistof" at bounding box center [376, 144] width 8 height 8
radio input "true"
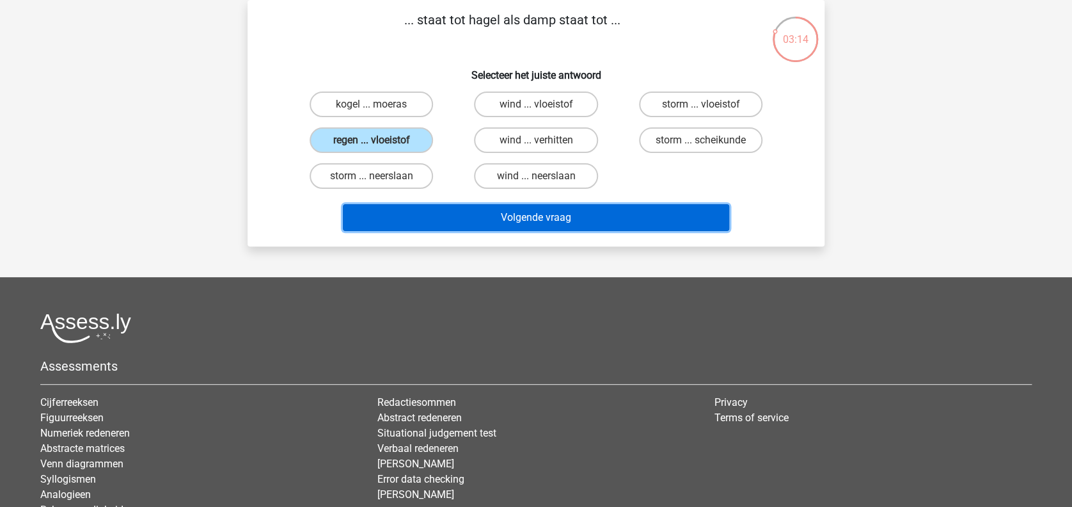
click at [513, 217] on button "Volgende vraag" at bounding box center [536, 217] width 387 height 27
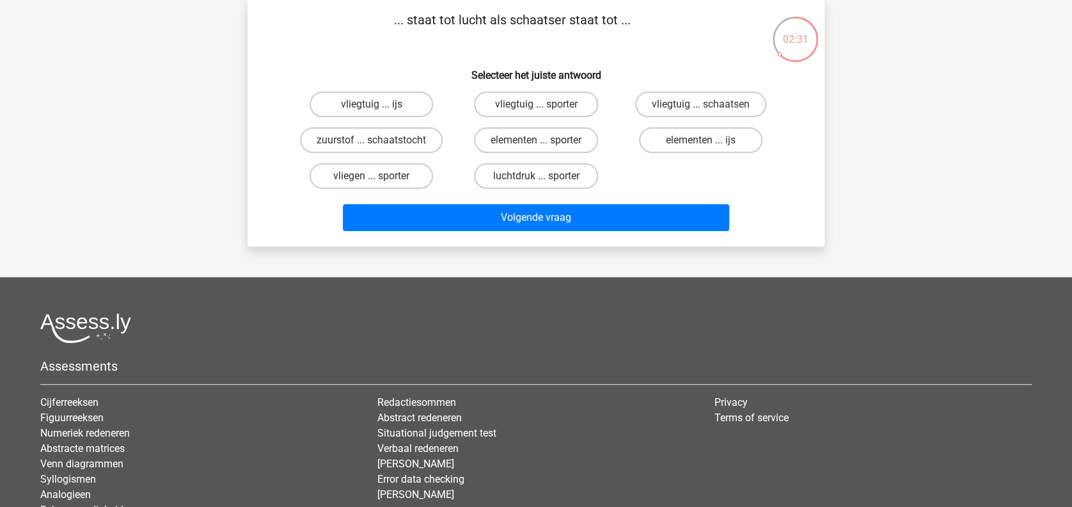
drag, startPoint x: 692, startPoint y: 105, endPoint x: 702, endPoint y: 111, distance: 11.7
click at [694, 105] on label "vliegtuig ... schaatsen" at bounding box center [700, 104] width 131 height 26
click at [701, 105] on input "vliegtuig ... schaatsen" at bounding box center [705, 108] width 8 height 8
radio input "true"
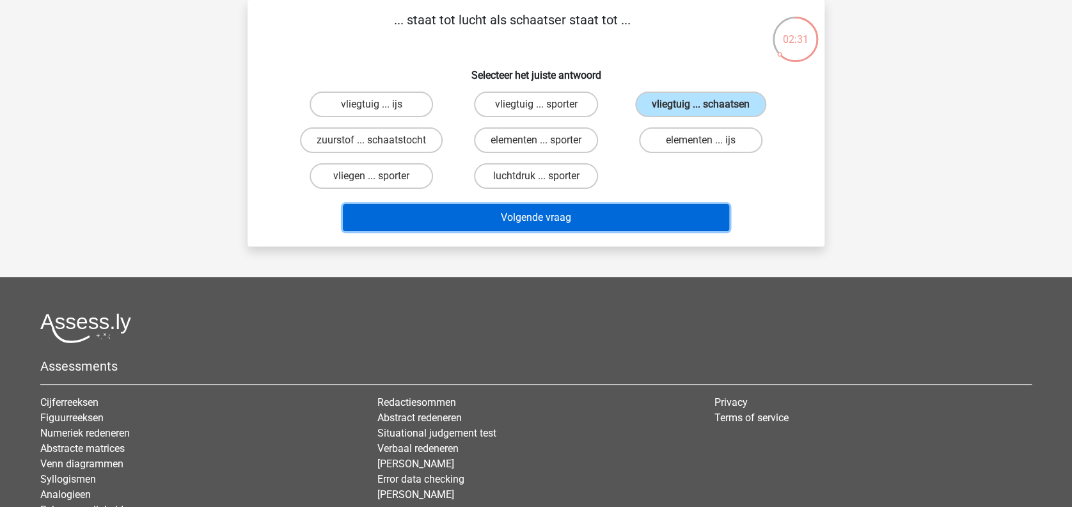
click at [595, 221] on button "Volgende vraag" at bounding box center [536, 217] width 387 height 27
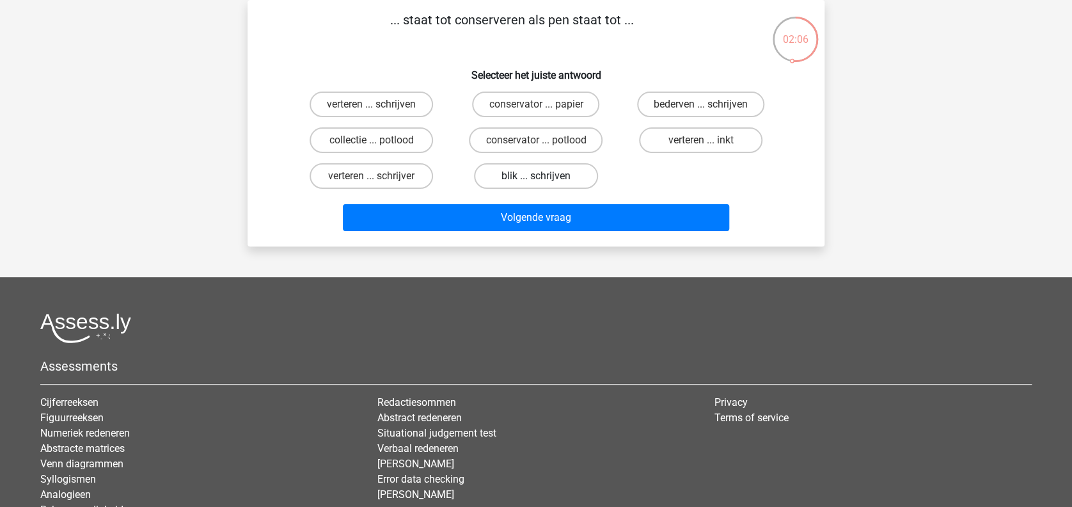
click at [514, 177] on label "blik ... schrijven" at bounding box center [535, 176] width 123 height 26
click at [536, 177] on input "blik ... schrijven" at bounding box center [540, 180] width 8 height 8
radio input "true"
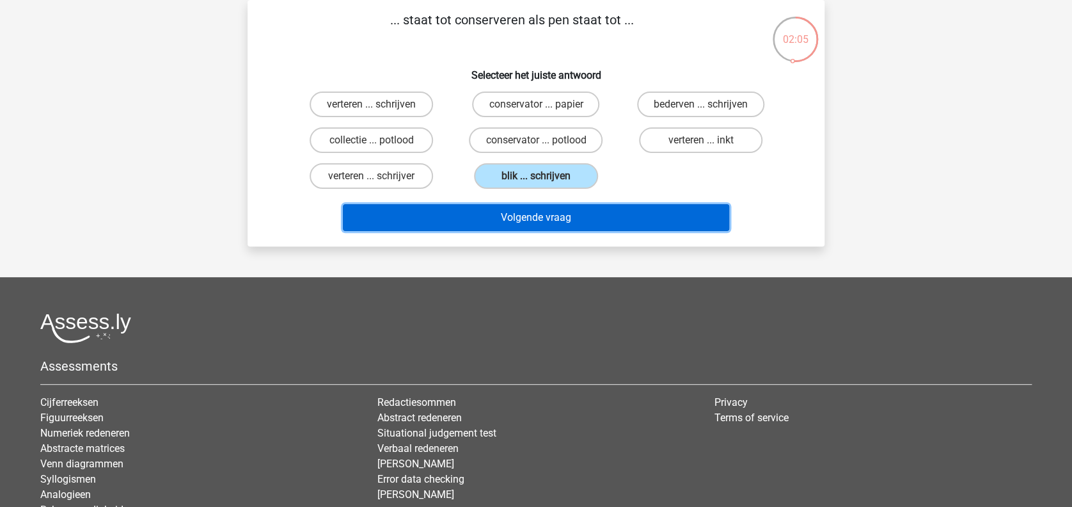
click at [512, 214] on button "Volgende vraag" at bounding box center [536, 217] width 387 height 27
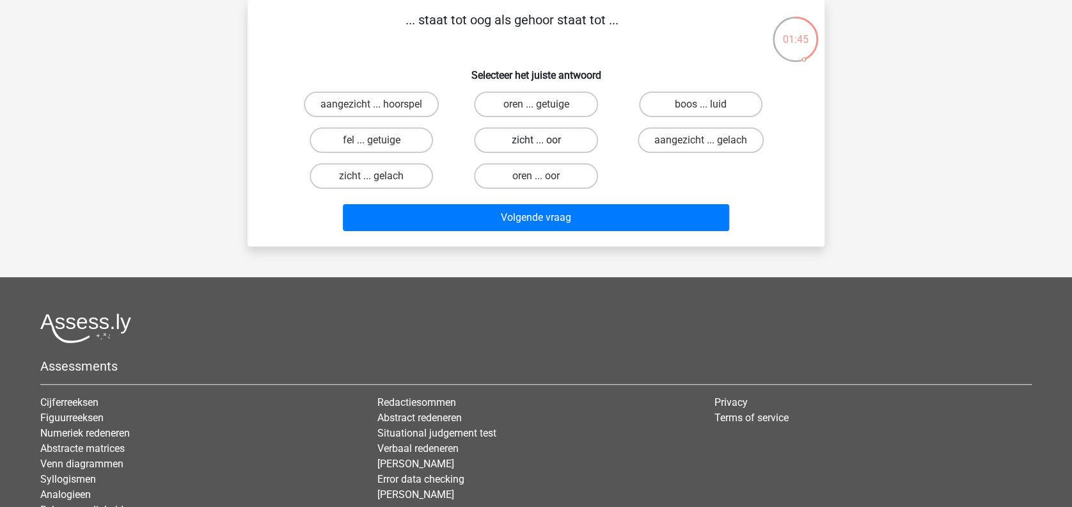
click at [522, 146] on label "zicht ... oor" at bounding box center [535, 140] width 123 height 26
click at [536, 146] on input "zicht ... oor" at bounding box center [540, 144] width 8 height 8
radio input "true"
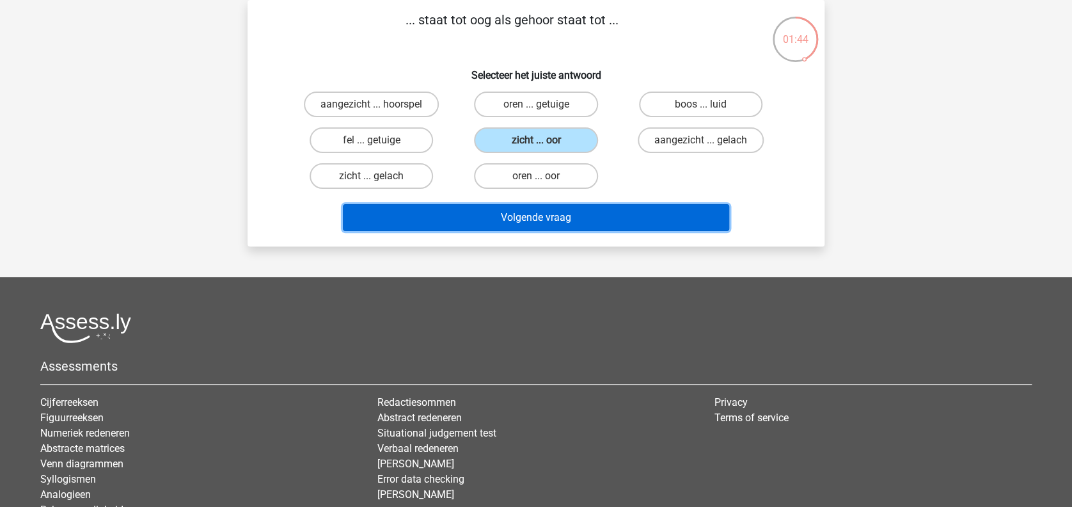
click at [512, 217] on button "Volgende vraag" at bounding box center [536, 217] width 387 height 27
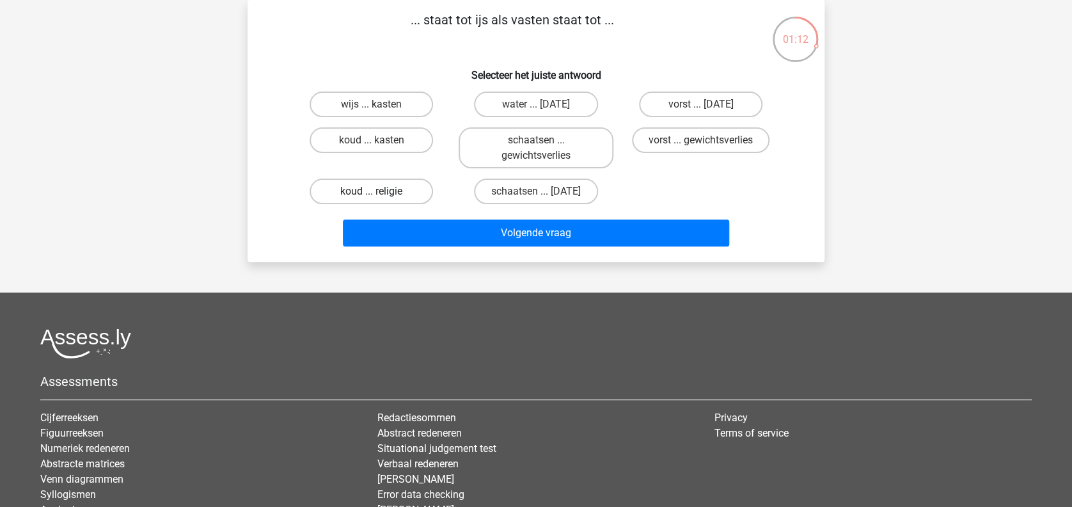
click at [418, 190] on label "koud ... religie" at bounding box center [371, 192] width 123 height 26
click at [380, 191] on input "koud ... religie" at bounding box center [376, 195] width 8 height 8
radio input "true"
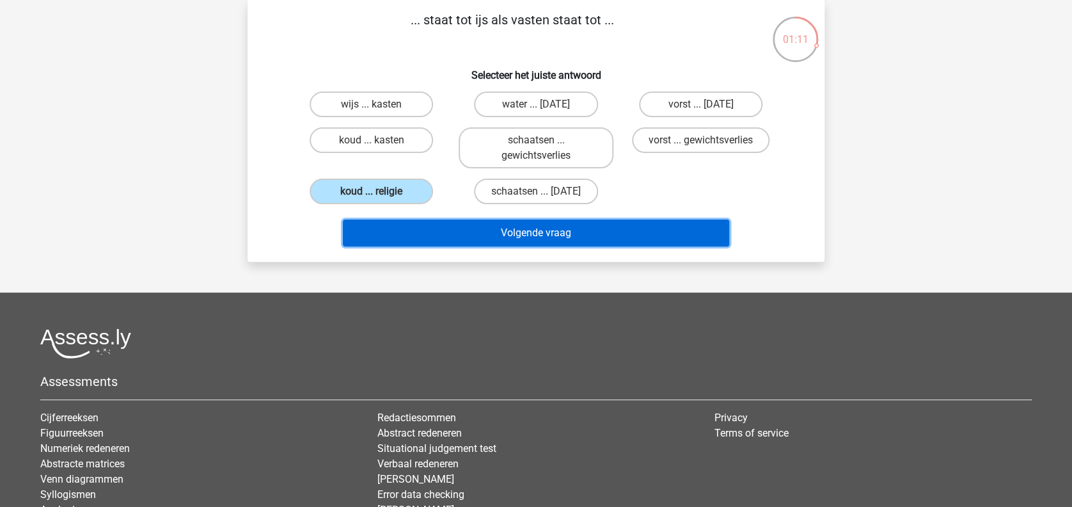
click at [472, 226] on button "Volgende vraag" at bounding box center [536, 232] width 387 height 27
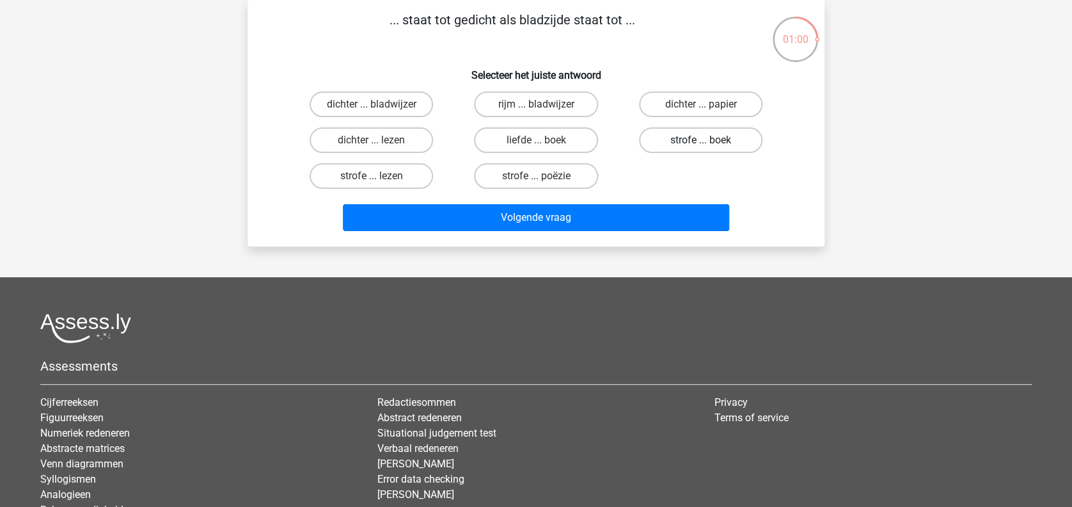
click at [672, 142] on label "strofe ... boek" at bounding box center [700, 140] width 123 height 26
click at [701, 142] on input "strofe ... boek" at bounding box center [705, 144] width 8 height 8
radio input "true"
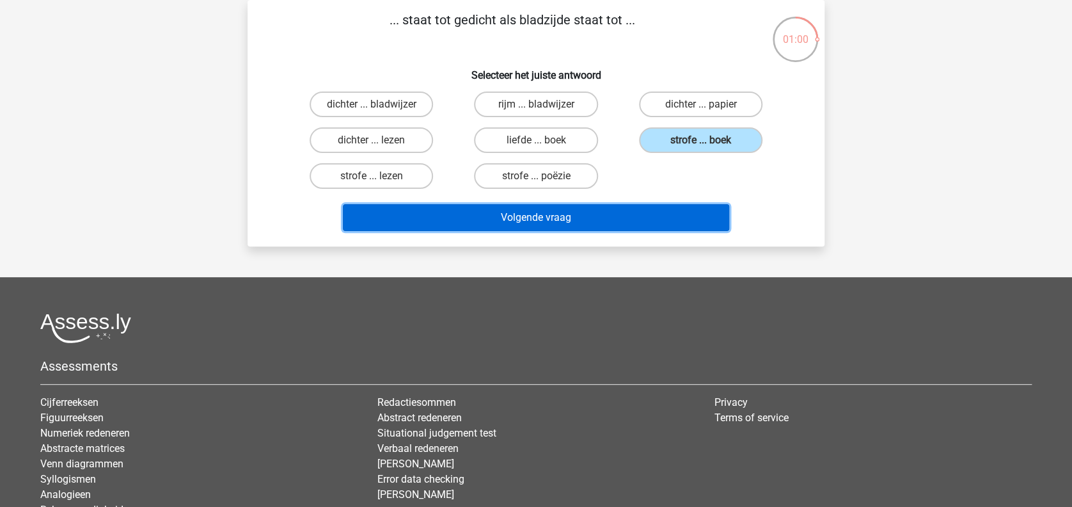
click at [644, 213] on button "Volgende vraag" at bounding box center [536, 217] width 387 height 27
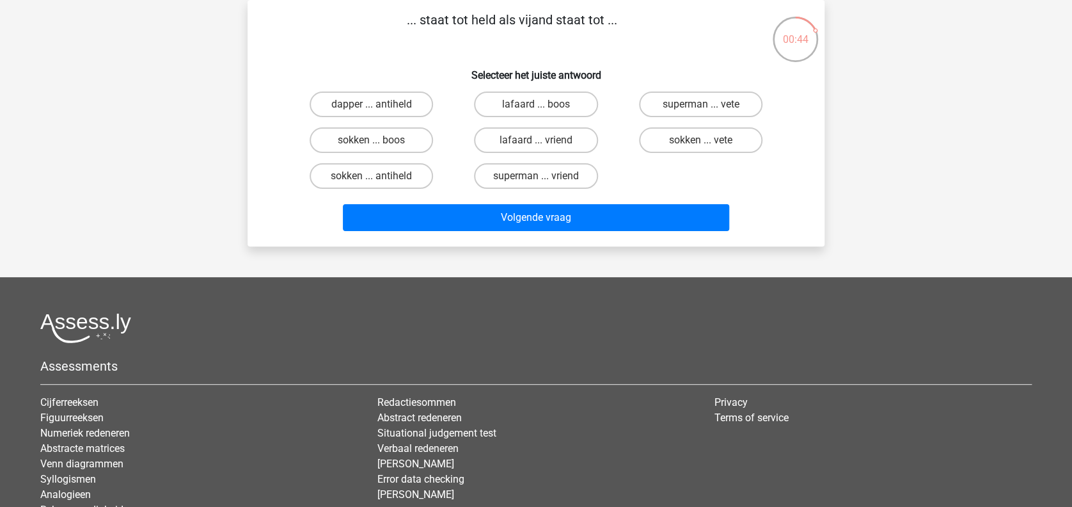
click at [537, 144] on input "lafaard ... vriend" at bounding box center [540, 144] width 8 height 8
radio input "true"
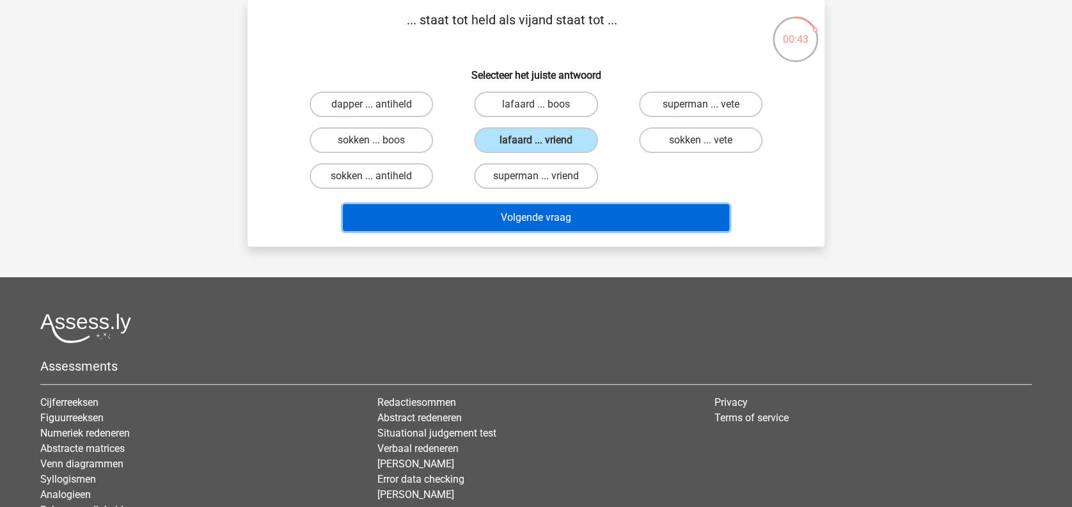
click at [543, 213] on button "Volgende vraag" at bounding box center [536, 217] width 387 height 27
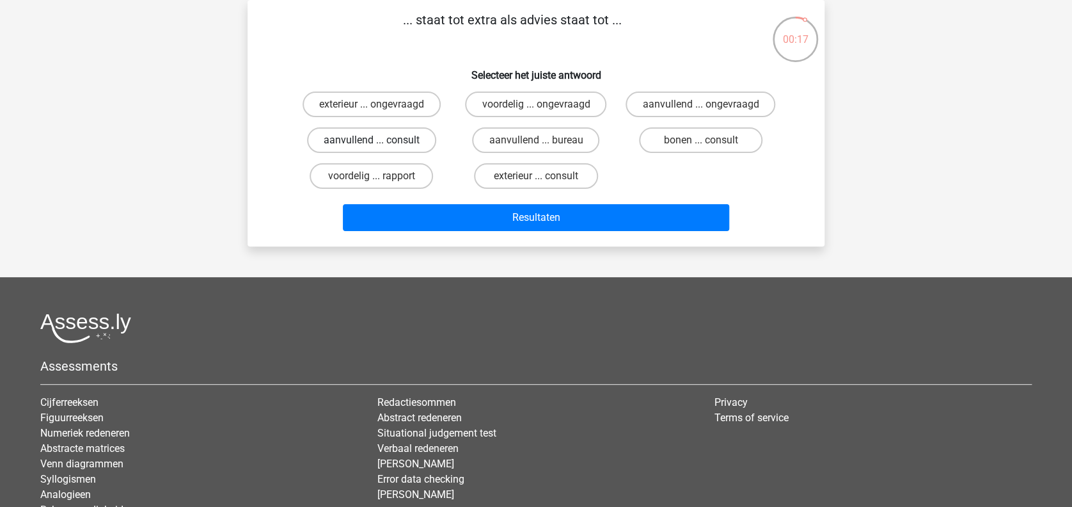
click at [408, 141] on label "aanvullend ... consult" at bounding box center [371, 140] width 129 height 26
click at [380, 141] on input "aanvullend ... consult" at bounding box center [376, 144] width 8 height 8
radio input "true"
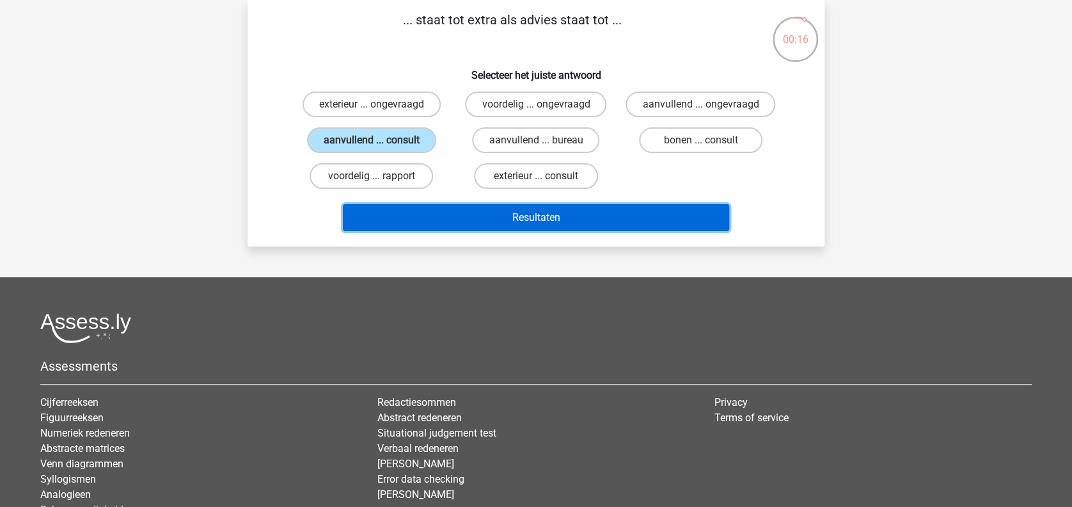
click at [502, 218] on button "Resultaten" at bounding box center [536, 217] width 387 height 27
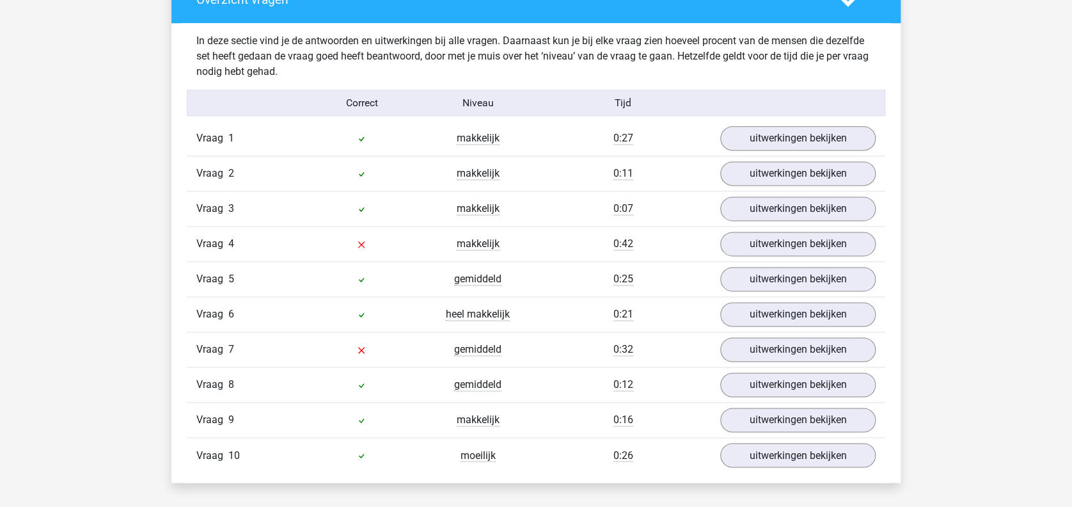
scroll to position [768, 0]
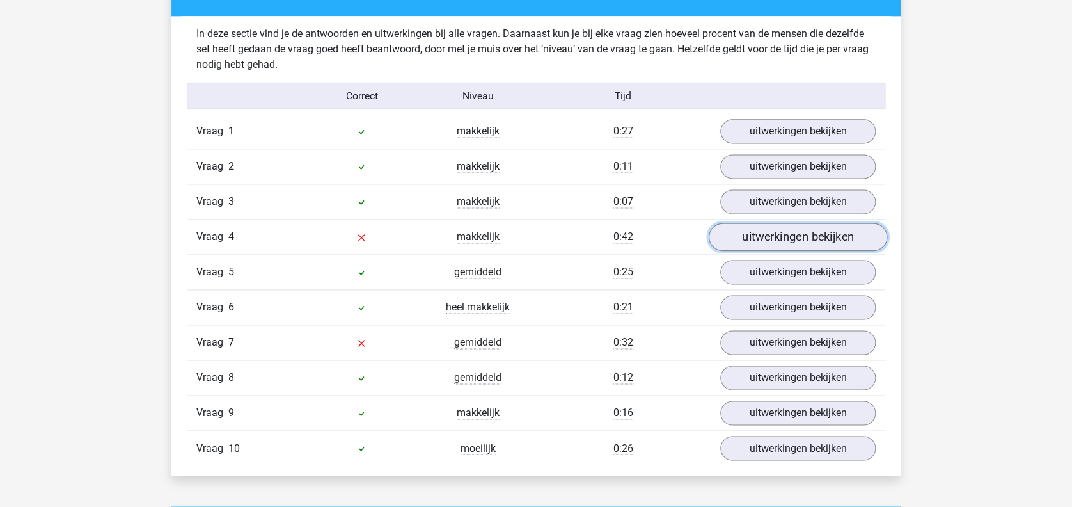
click at [743, 241] on link "uitwerkingen bekijken" at bounding box center [798, 237] width 179 height 28
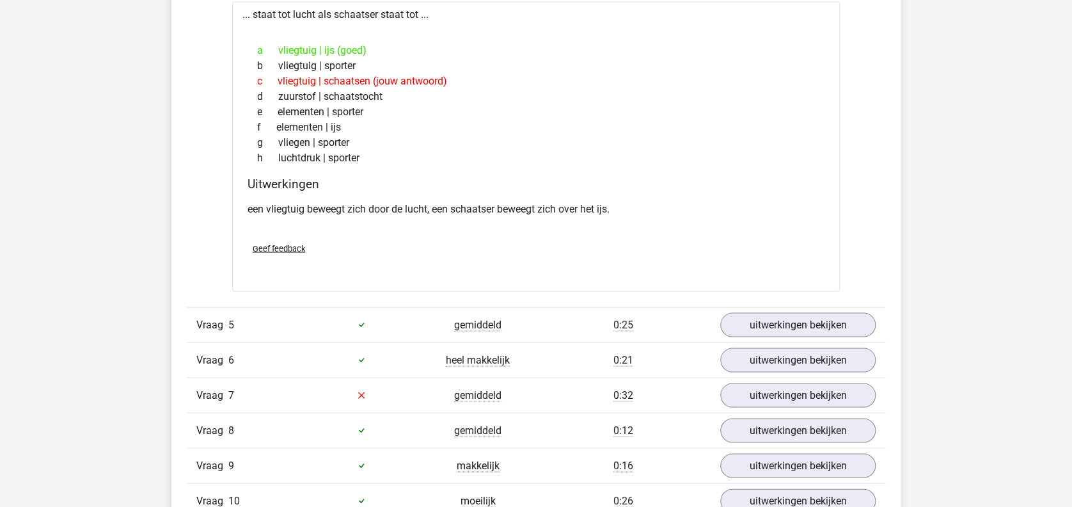
scroll to position [1109, 0]
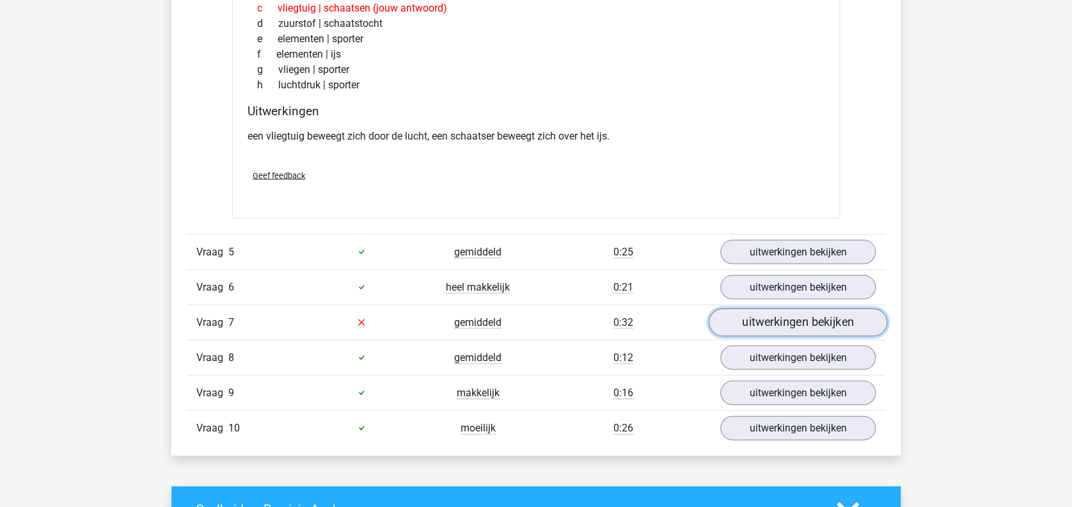
click at [733, 317] on link "uitwerkingen bekijken" at bounding box center [798, 322] width 179 height 28
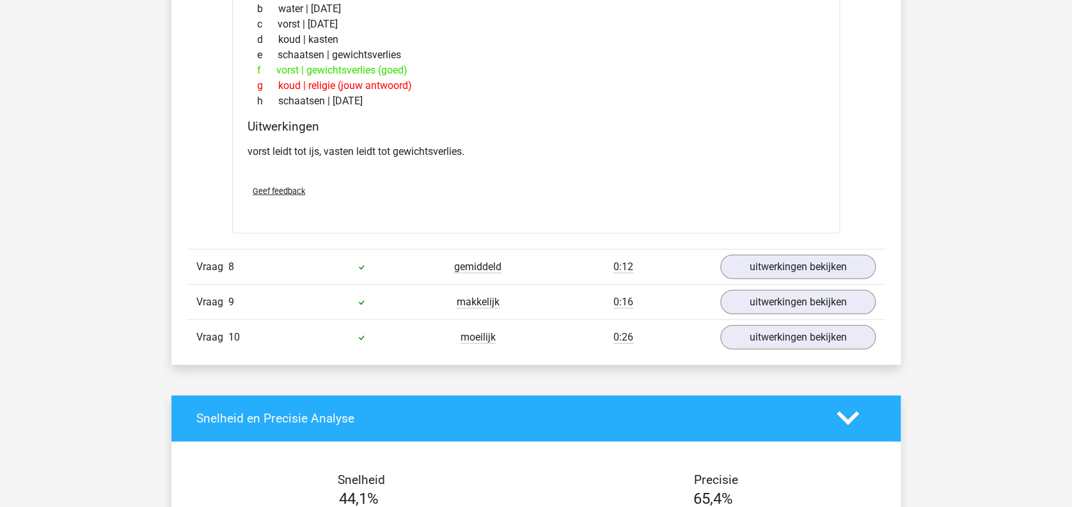
scroll to position [1621, 0]
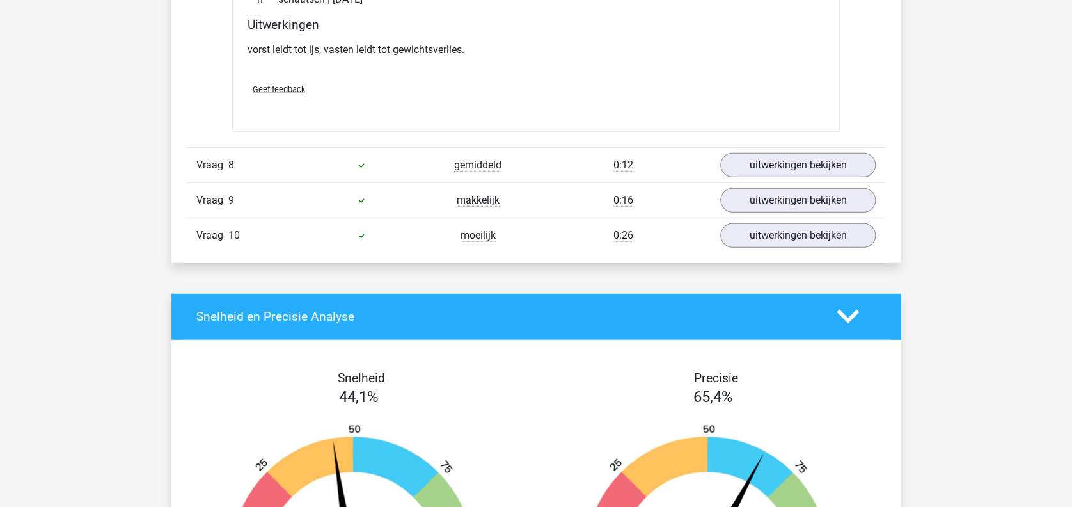
click at [823, 311] on div "Snelheid en Precisie Analyse" at bounding box center [507, 316] width 640 height 15
click at [859, 319] on icon at bounding box center [848, 316] width 22 height 22
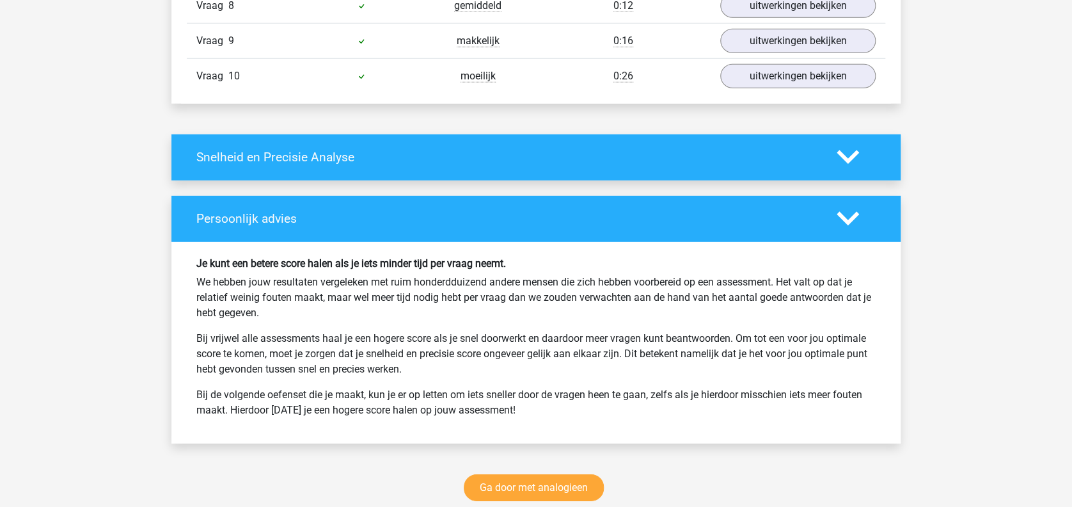
scroll to position [1877, 0]
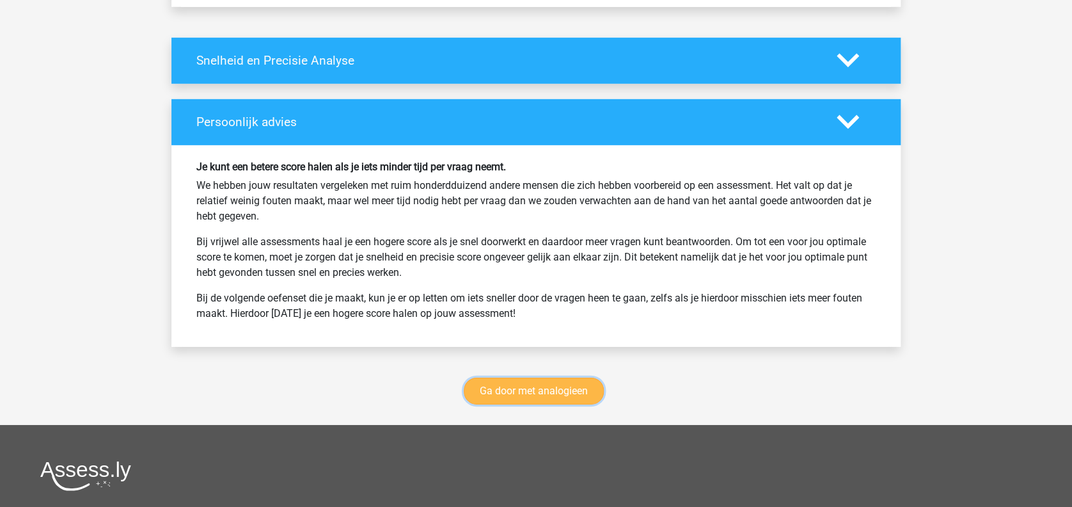
click at [578, 386] on link "Ga door met analogieen" at bounding box center [534, 390] width 140 height 27
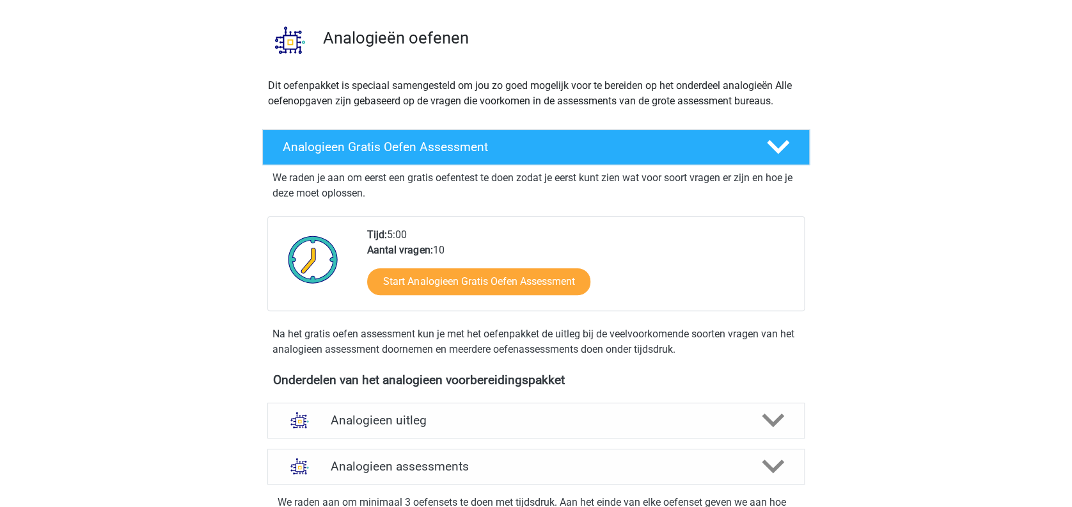
scroll to position [13, 0]
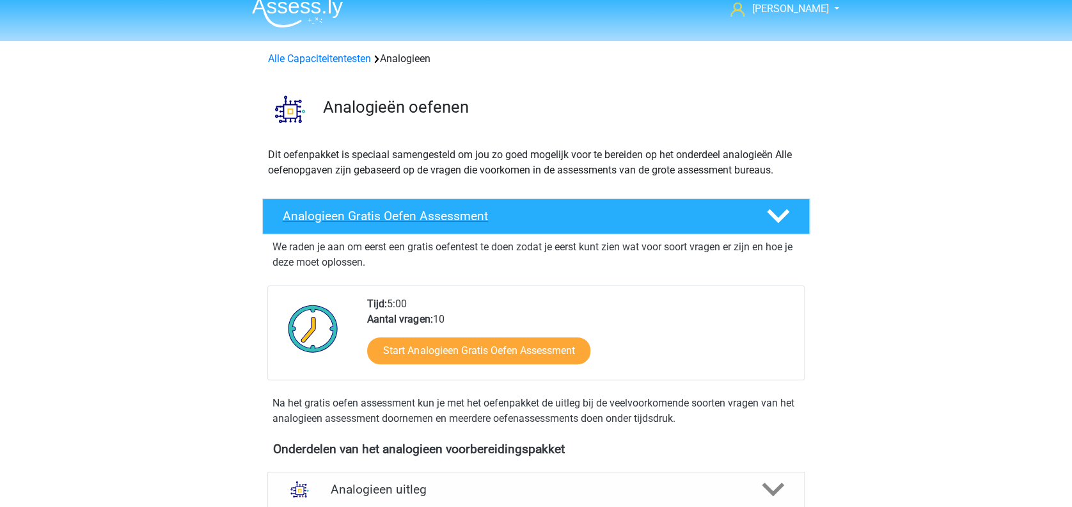
click at [768, 226] on div "Analogieen Gratis Oefen Assessment" at bounding box center [536, 216] width 548 height 36
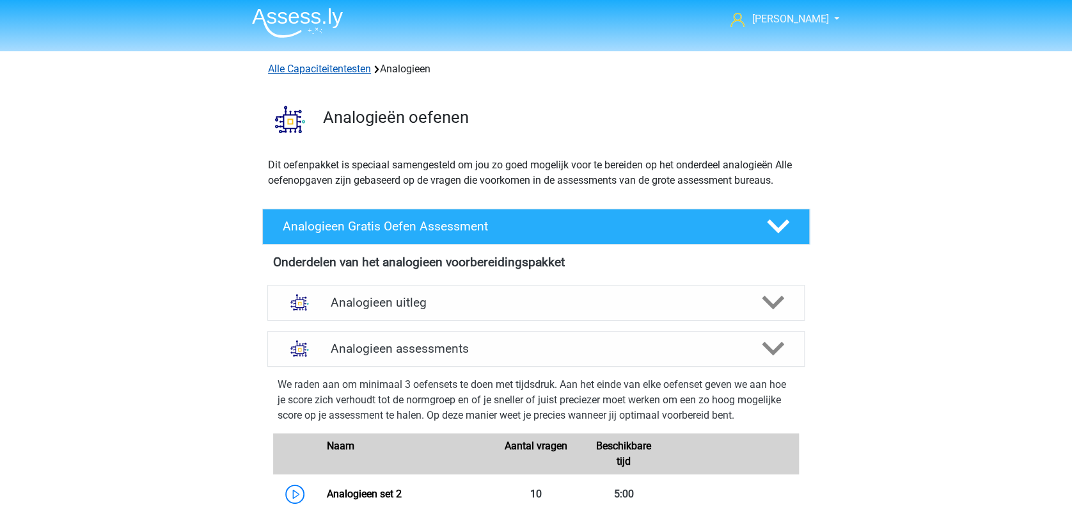
scroll to position [0, 0]
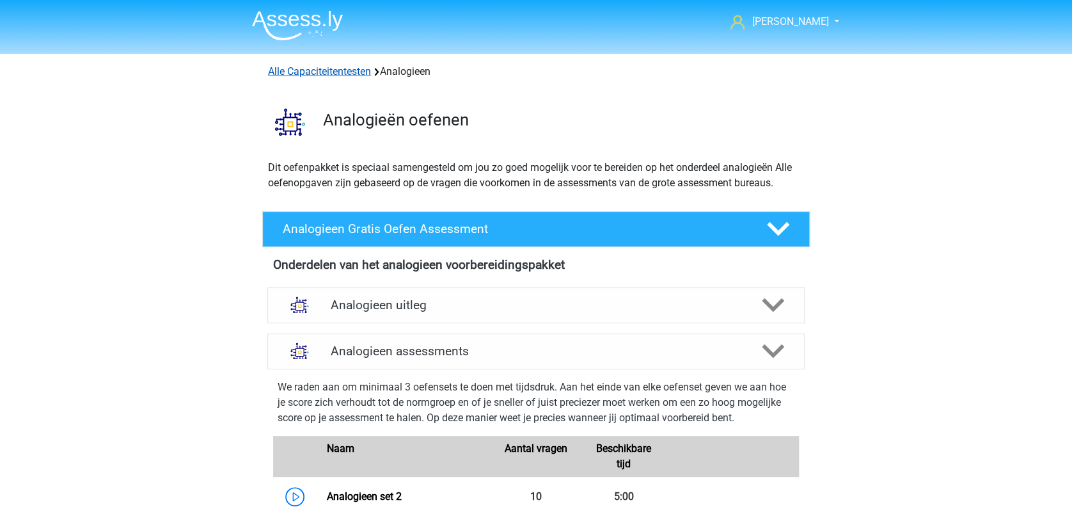
click at [312, 74] on link "Alle Capaciteitentesten" at bounding box center [319, 71] width 103 height 12
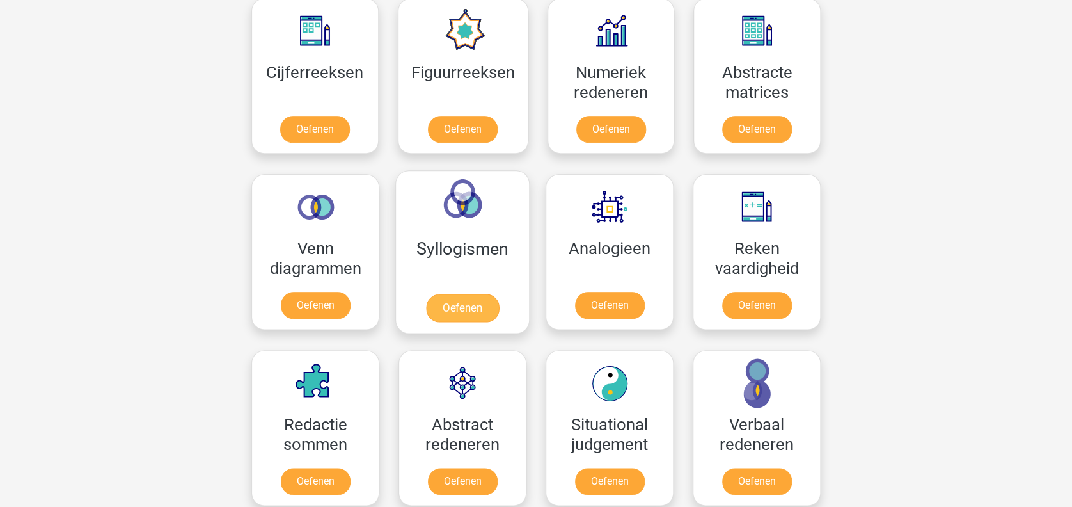
scroll to position [629, 0]
